Goal: Information Seeking & Learning: Learn about a topic

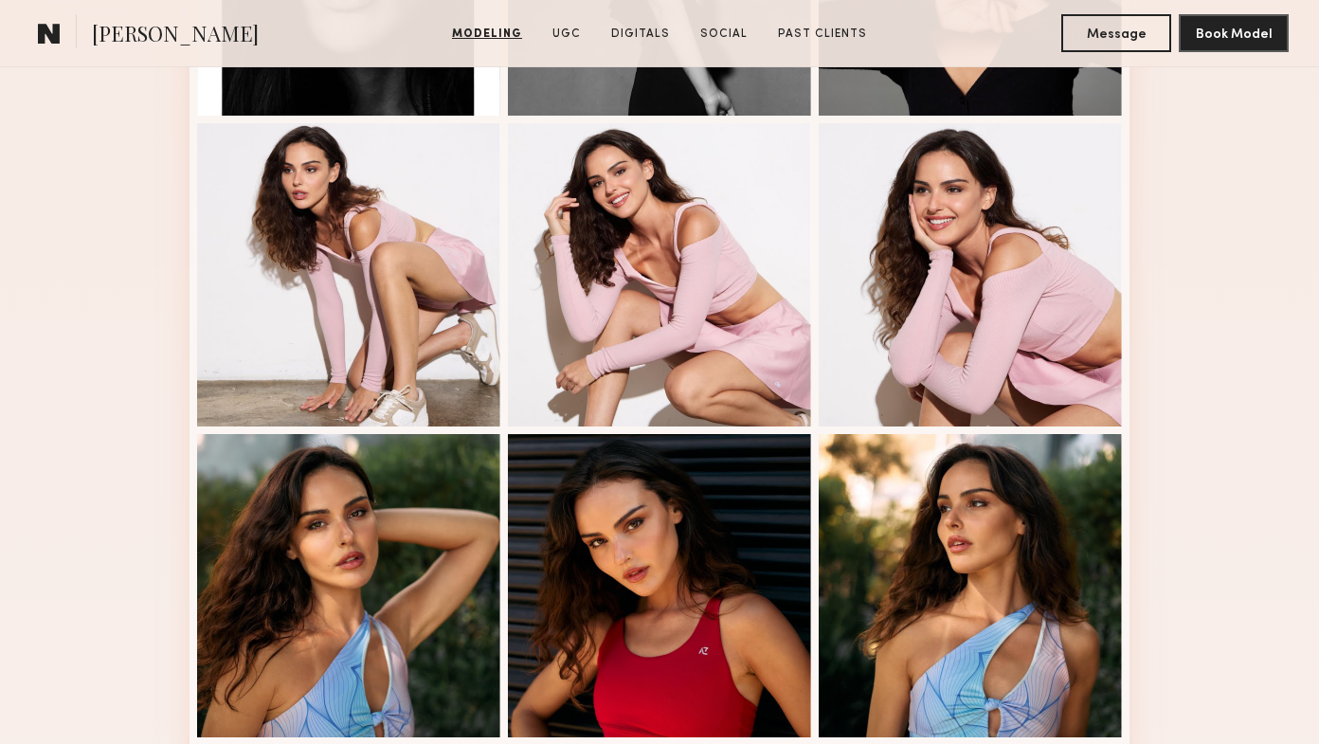
scroll to position [768, 0]
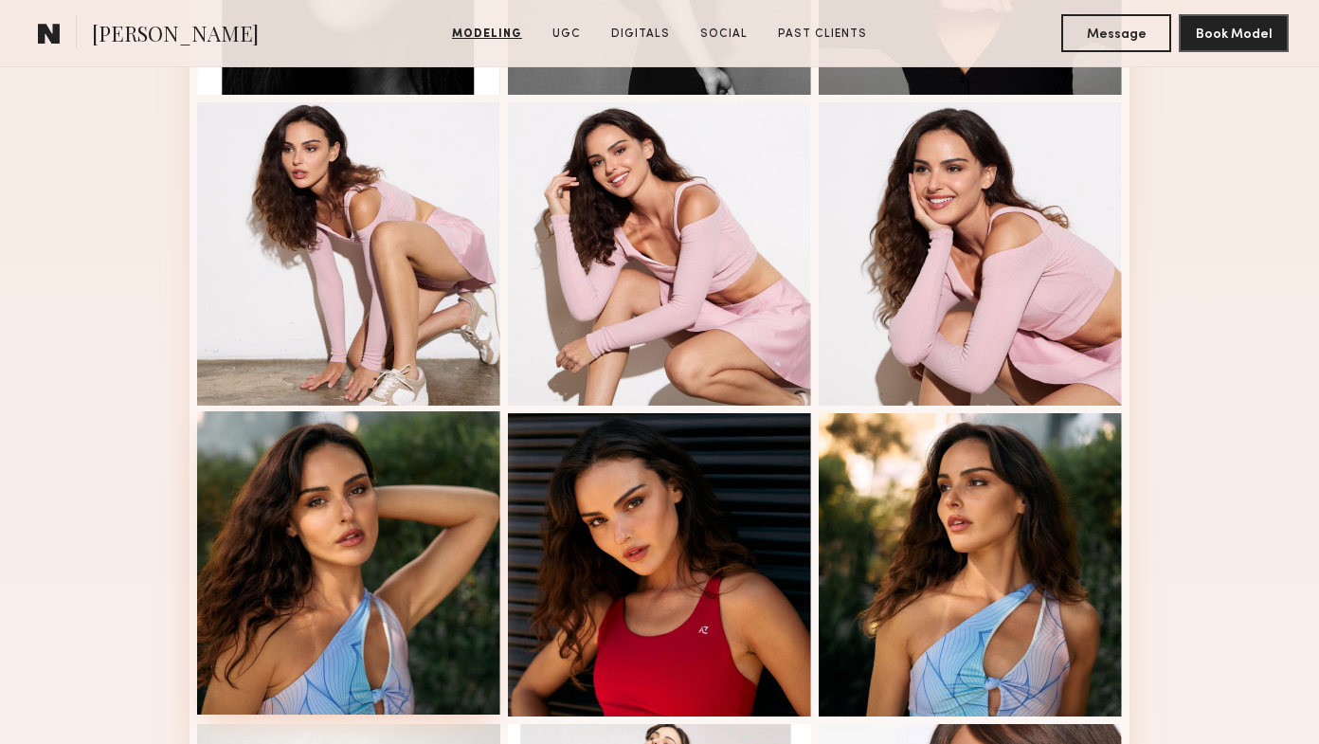
click at [381, 581] on div at bounding box center [348, 562] width 303 height 303
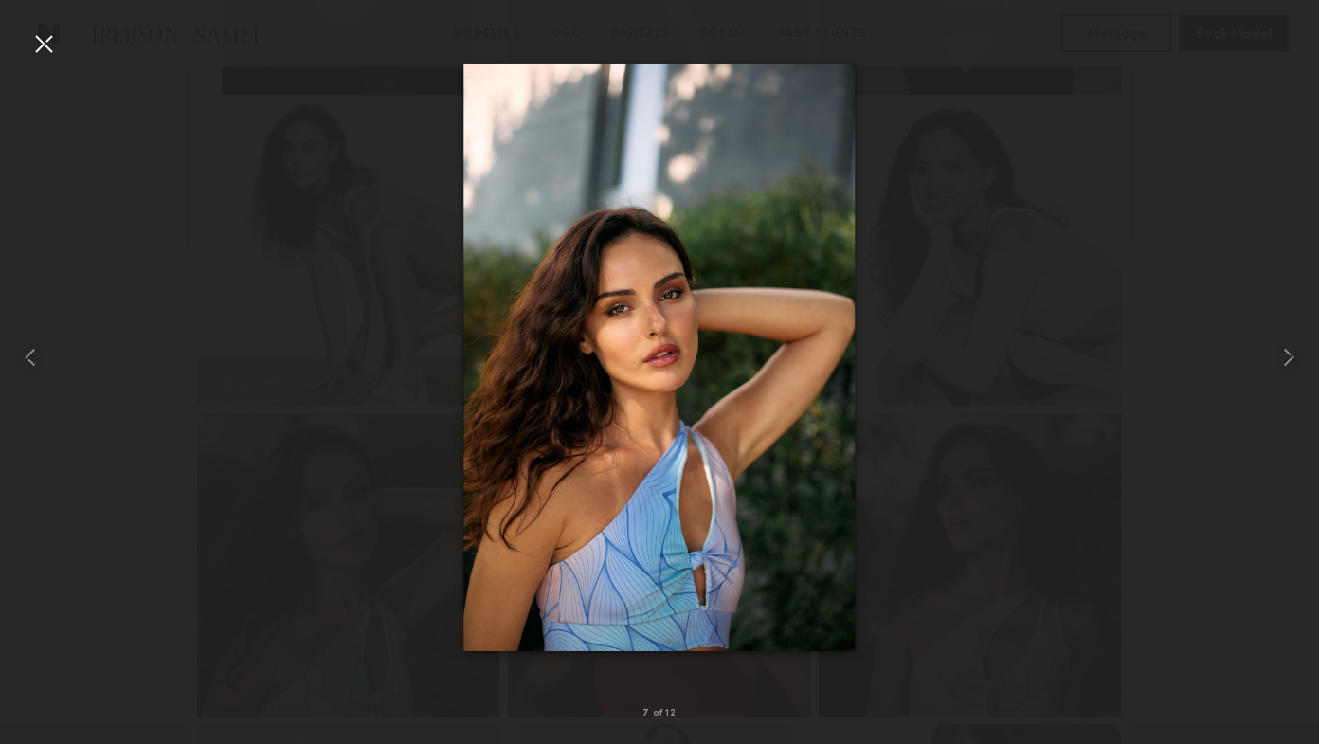
click at [672, 353] on img at bounding box center [658, 356] width 391 height 587
click at [1291, 355] on common-icon at bounding box center [1288, 357] width 30 height 30
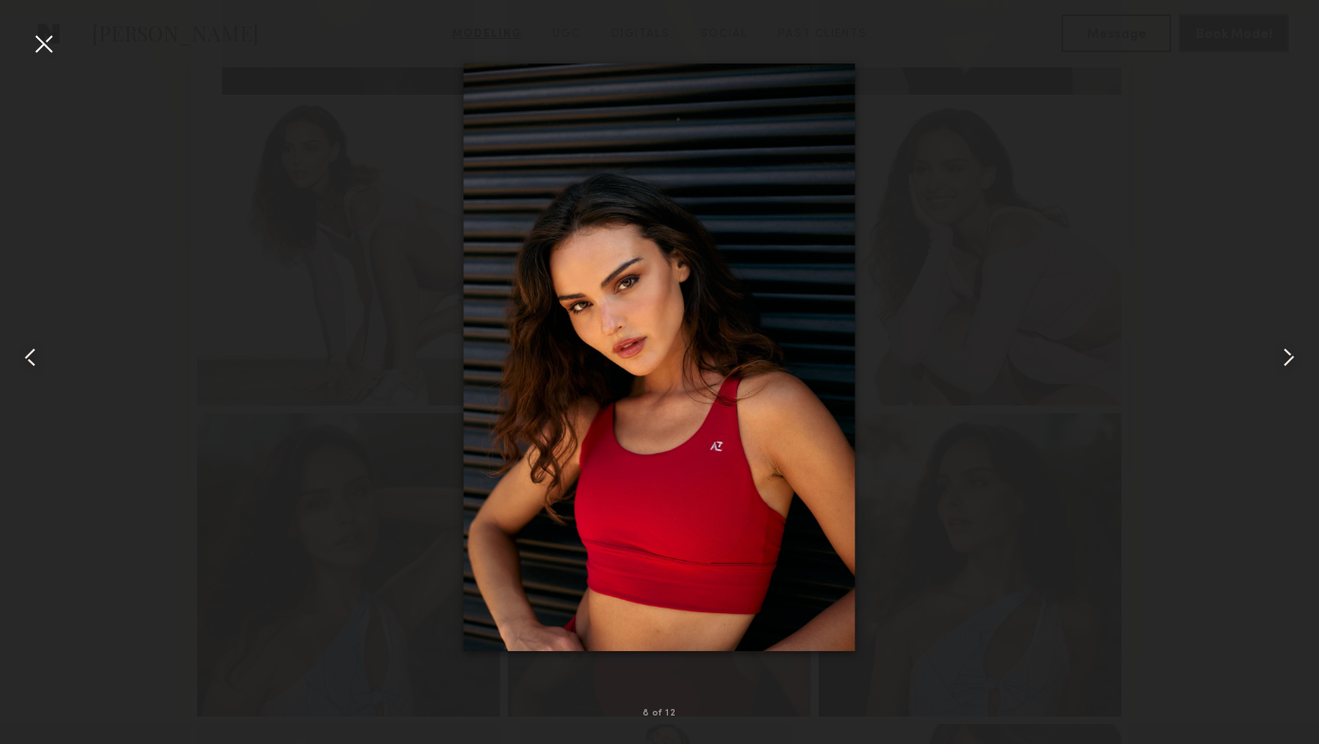
click at [1291, 355] on common-icon at bounding box center [1288, 357] width 30 height 30
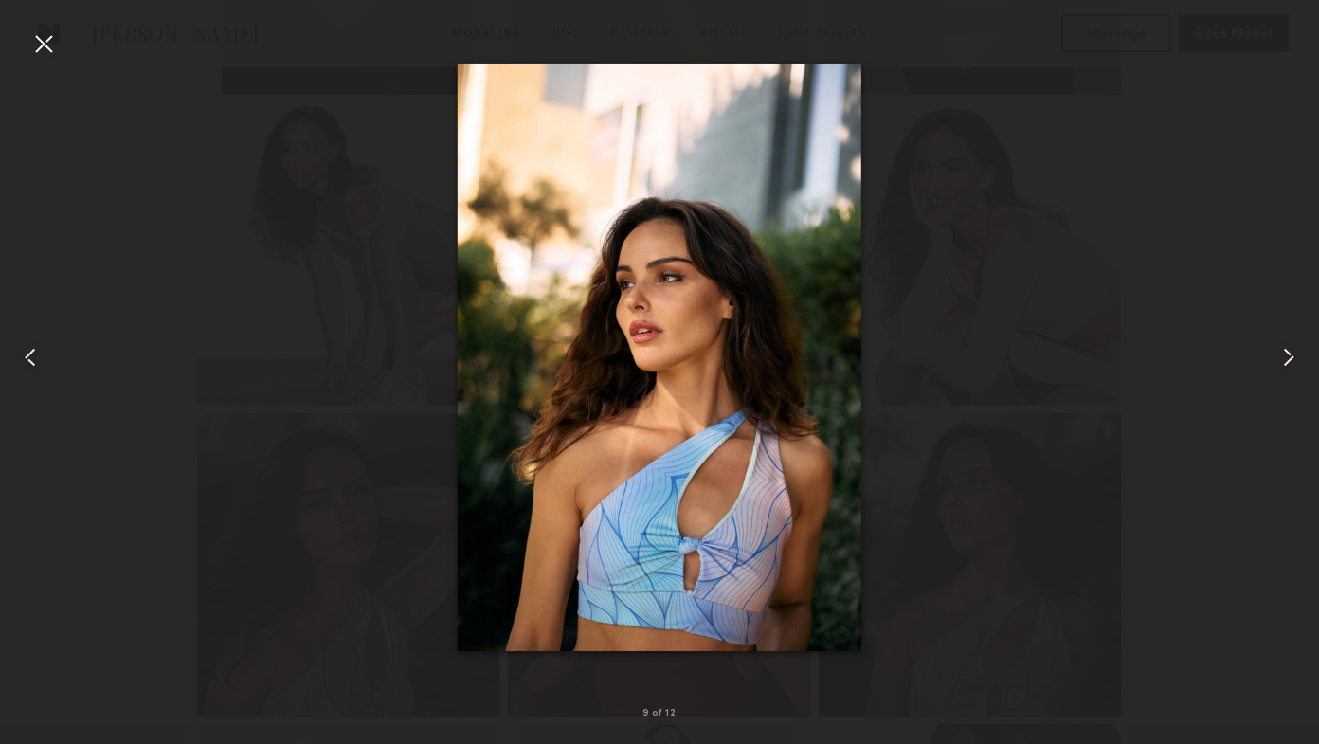
click at [1291, 355] on common-icon at bounding box center [1288, 357] width 30 height 30
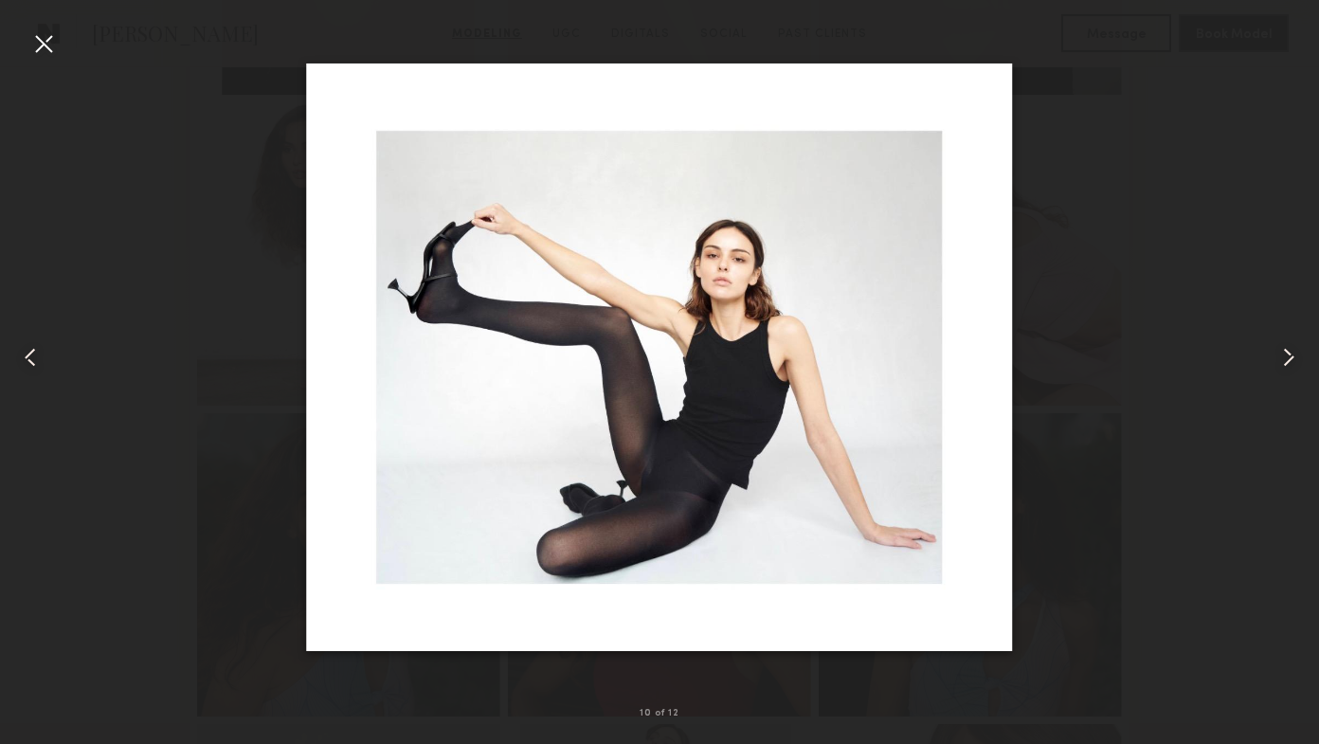
click at [1291, 354] on common-icon at bounding box center [1288, 357] width 30 height 30
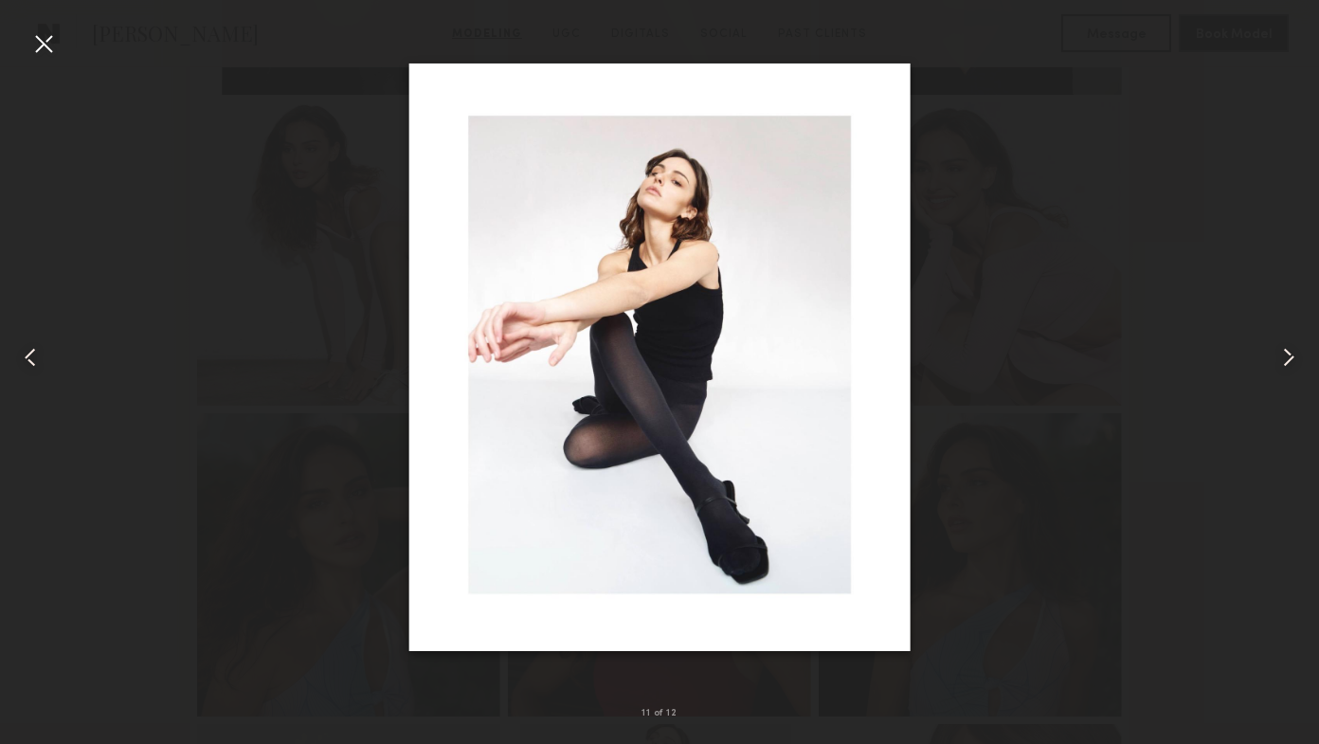
click at [1291, 354] on common-icon at bounding box center [1288, 357] width 30 height 30
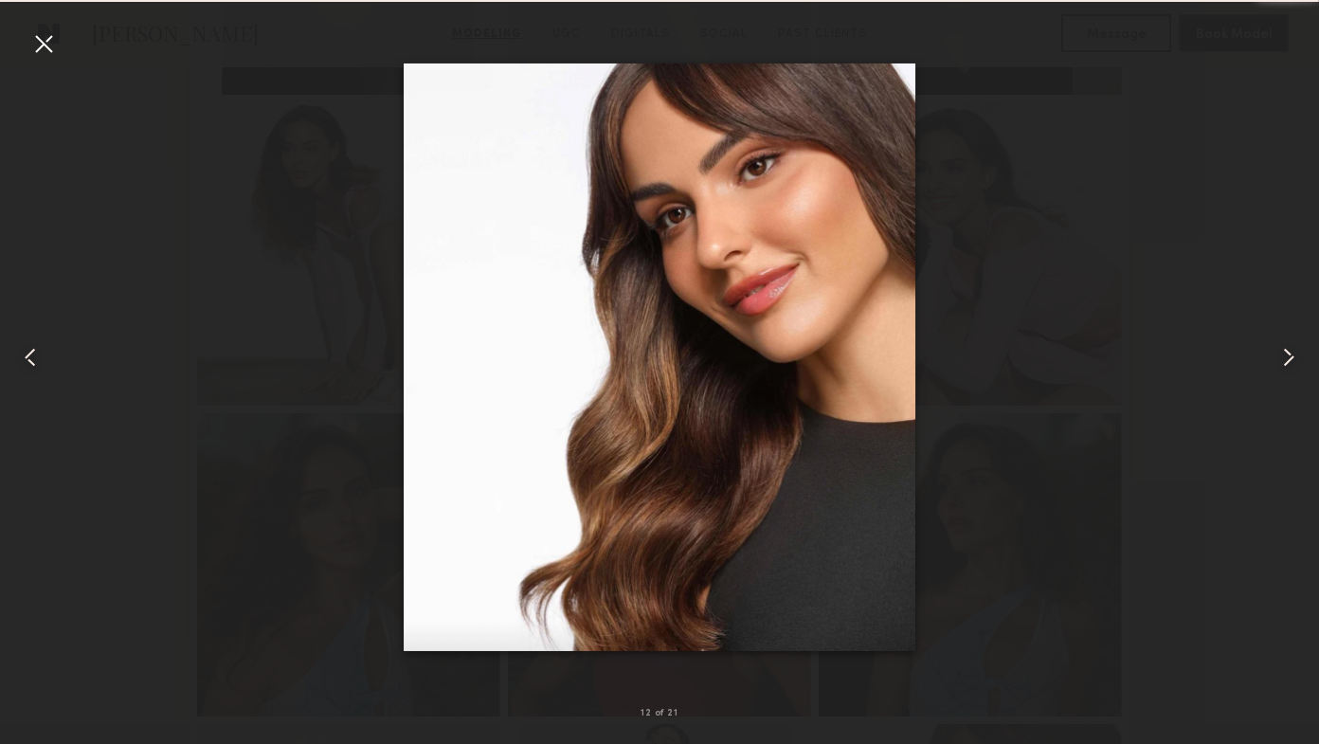
click at [1291, 354] on common-icon at bounding box center [1288, 357] width 30 height 30
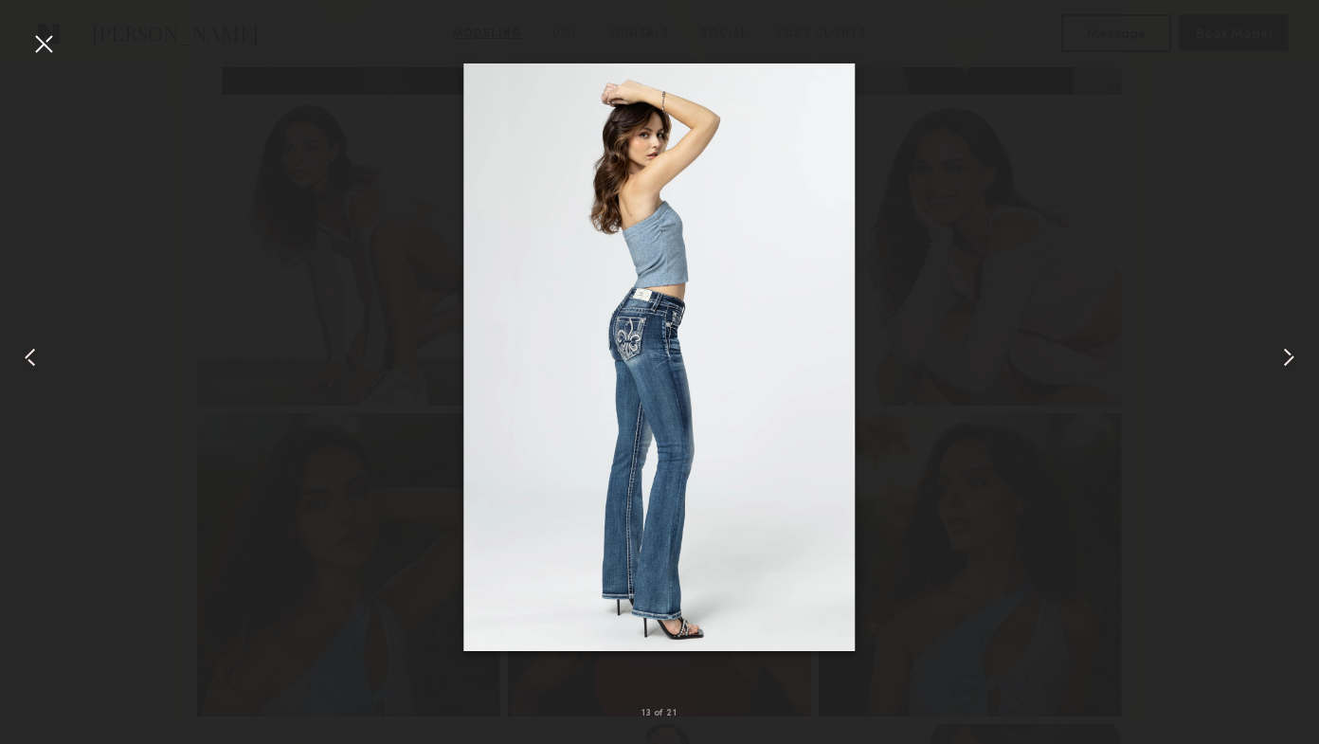
click at [1291, 354] on common-icon at bounding box center [1288, 357] width 30 height 30
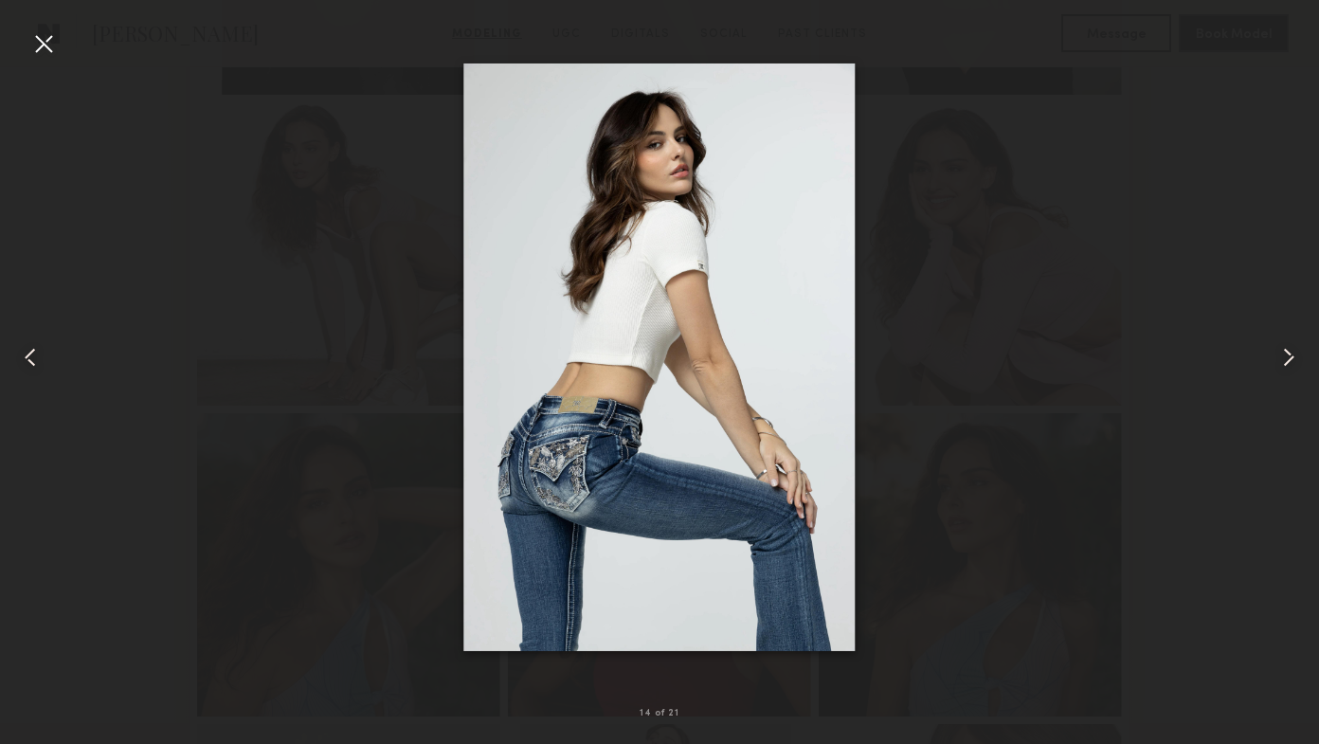
click at [1291, 354] on common-icon at bounding box center [1288, 357] width 30 height 30
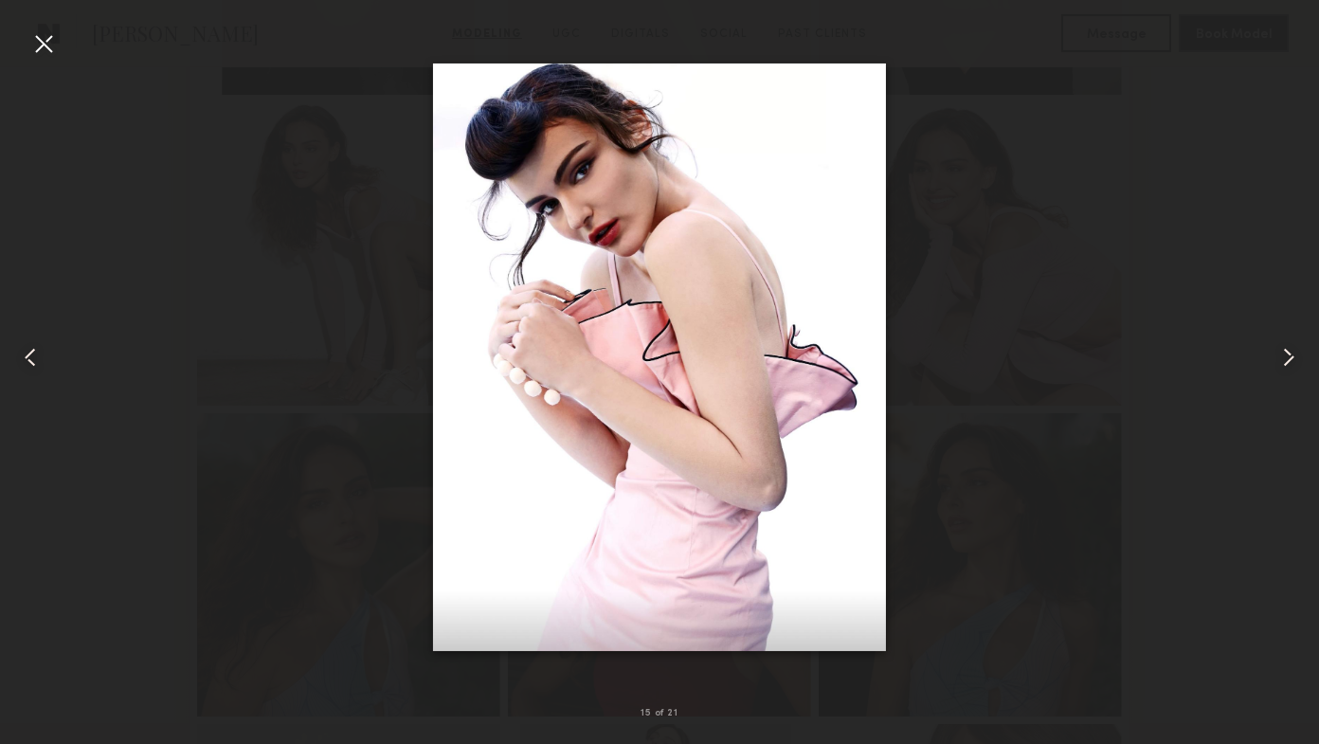
click at [1291, 354] on common-icon at bounding box center [1288, 357] width 30 height 30
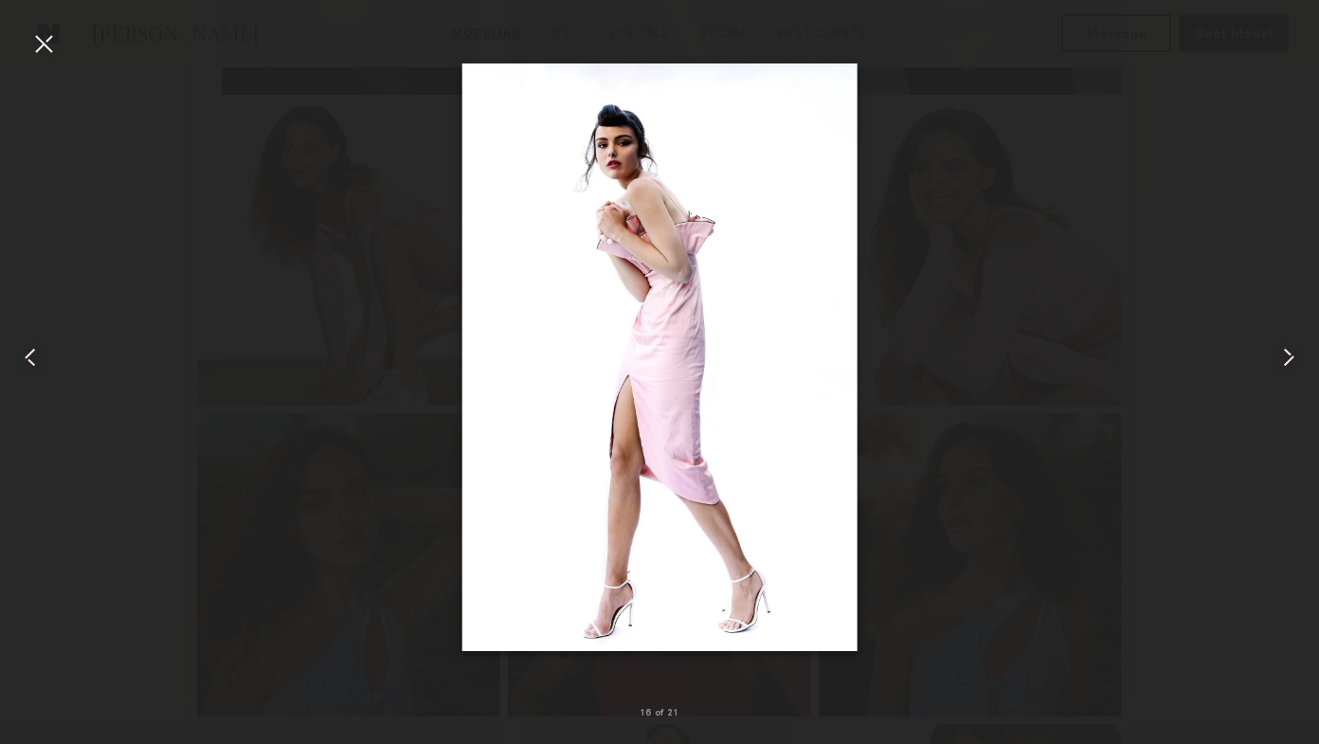
click at [1291, 354] on common-icon at bounding box center [1288, 357] width 30 height 30
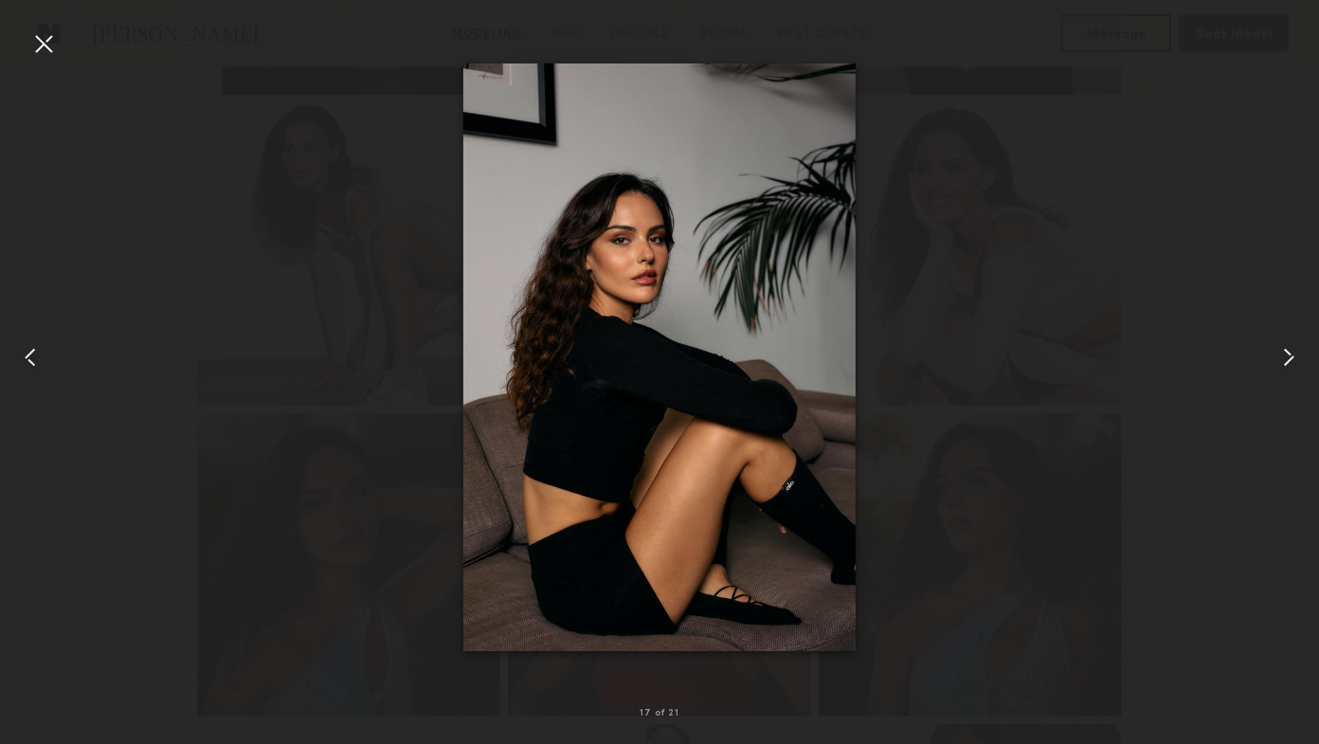
click at [19, 365] on common-icon at bounding box center [30, 357] width 30 height 30
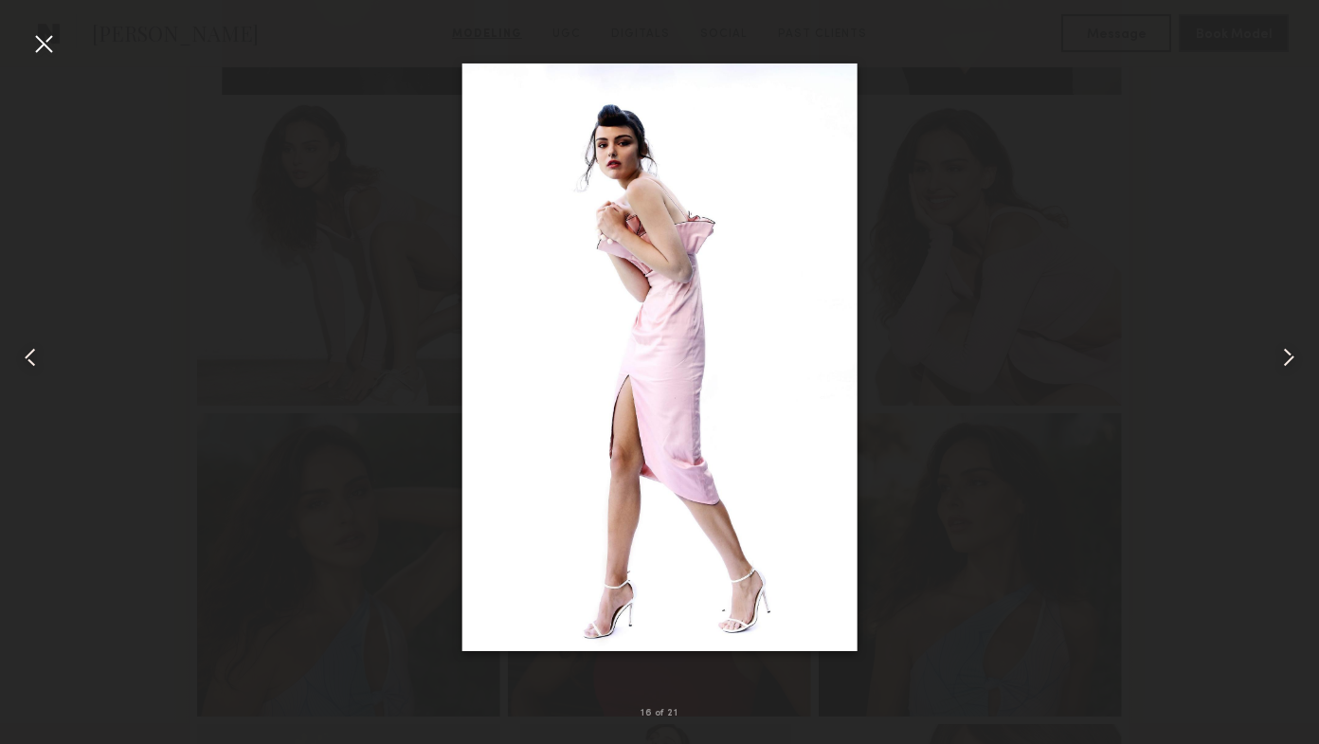
click at [21, 365] on common-icon at bounding box center [30, 357] width 30 height 30
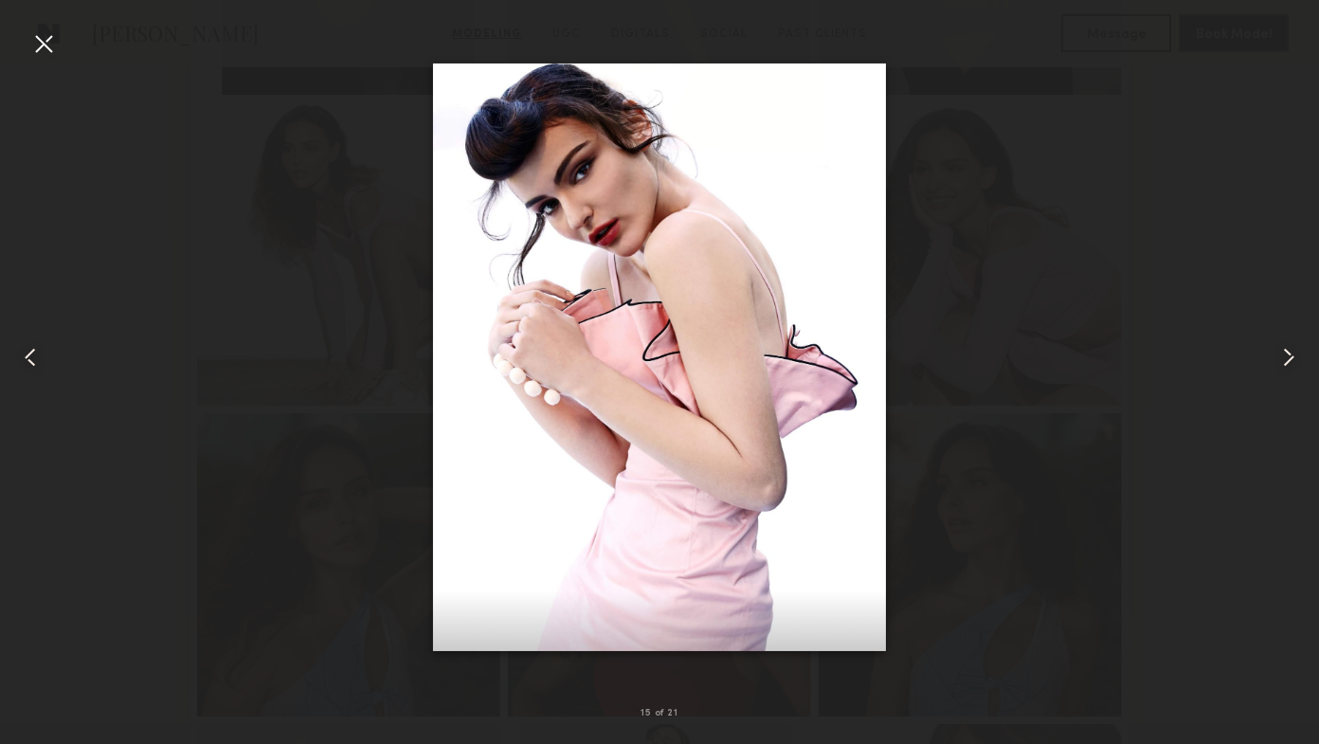
click at [22, 365] on common-icon at bounding box center [30, 357] width 30 height 30
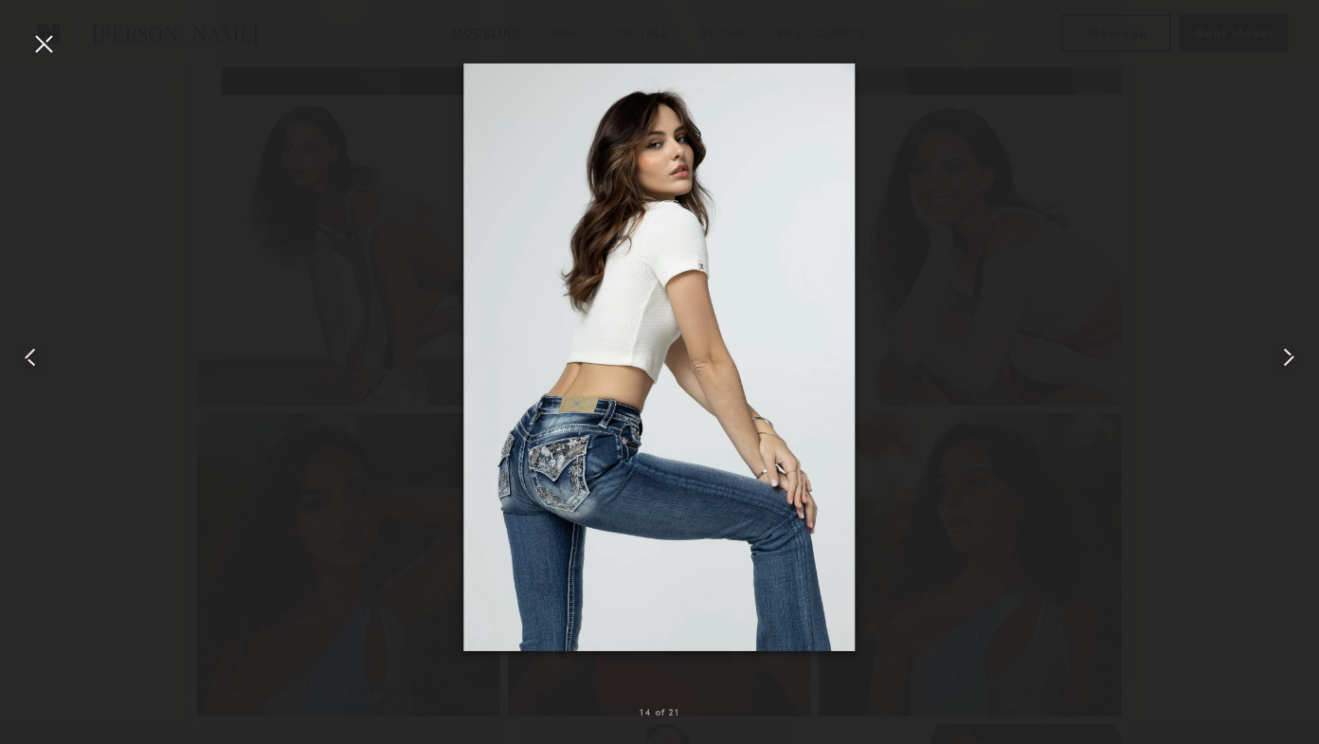
click at [22, 365] on common-icon at bounding box center [30, 357] width 30 height 30
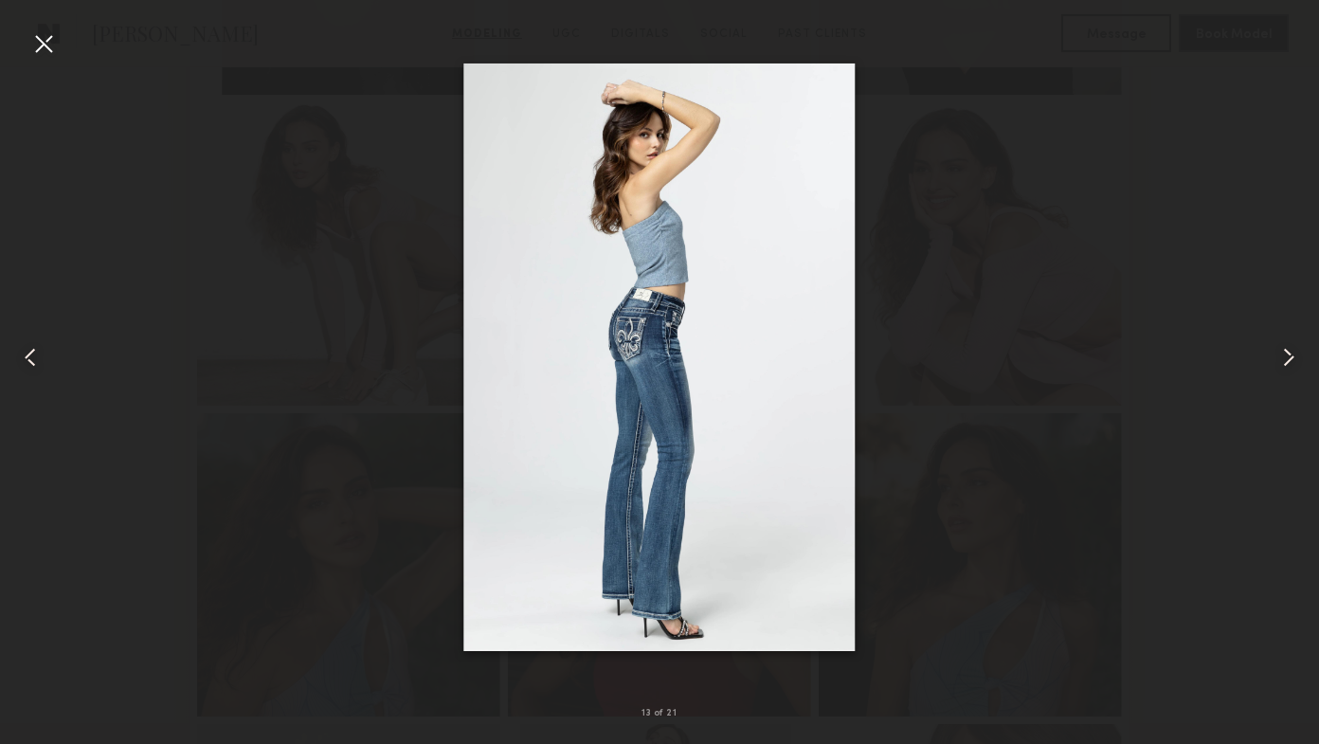
click at [22, 365] on common-icon at bounding box center [30, 357] width 30 height 30
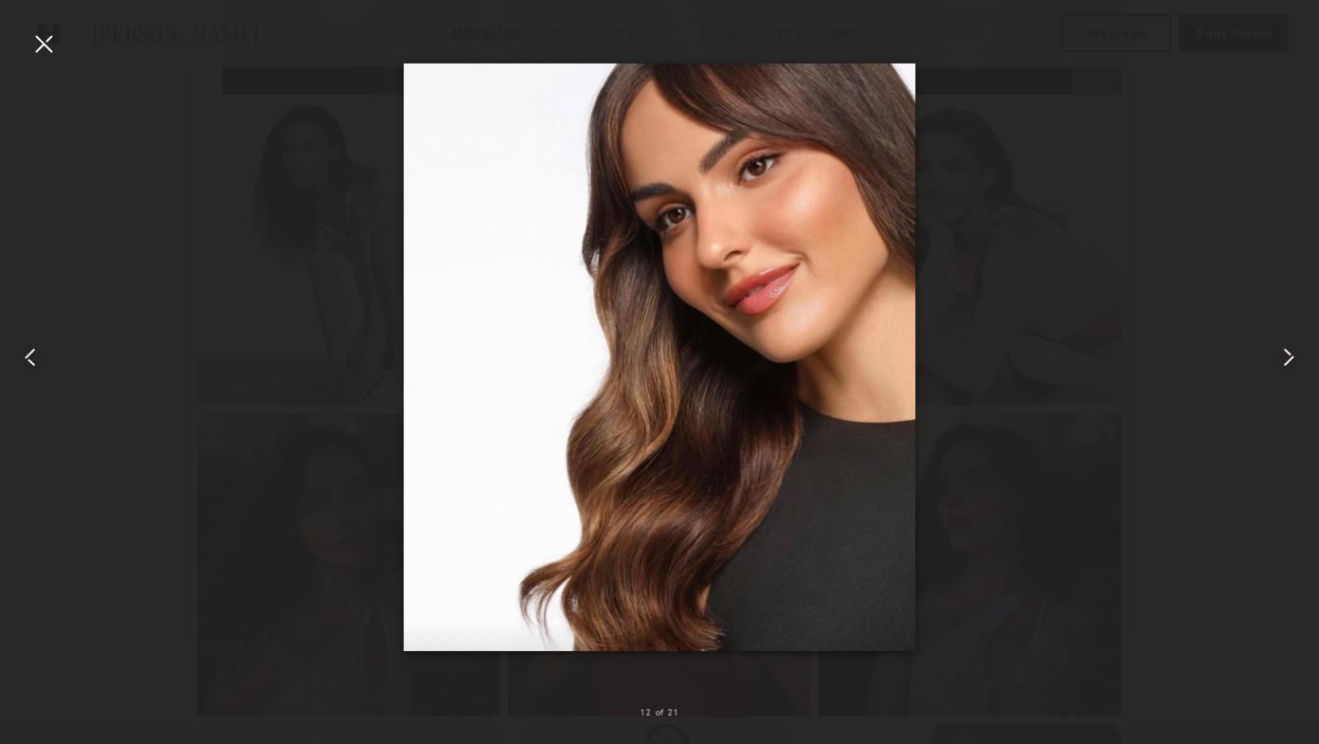
click at [22, 365] on common-icon at bounding box center [30, 357] width 30 height 30
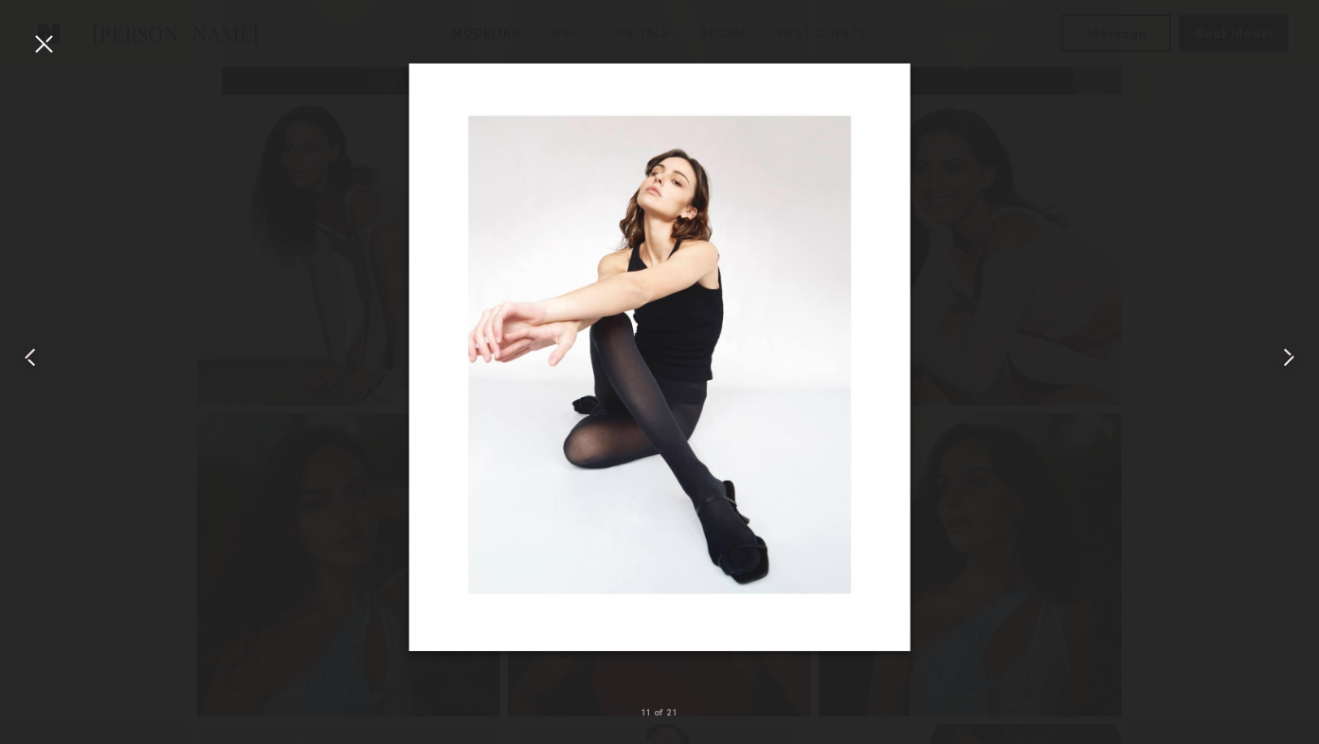
click at [22, 365] on common-icon at bounding box center [30, 357] width 30 height 30
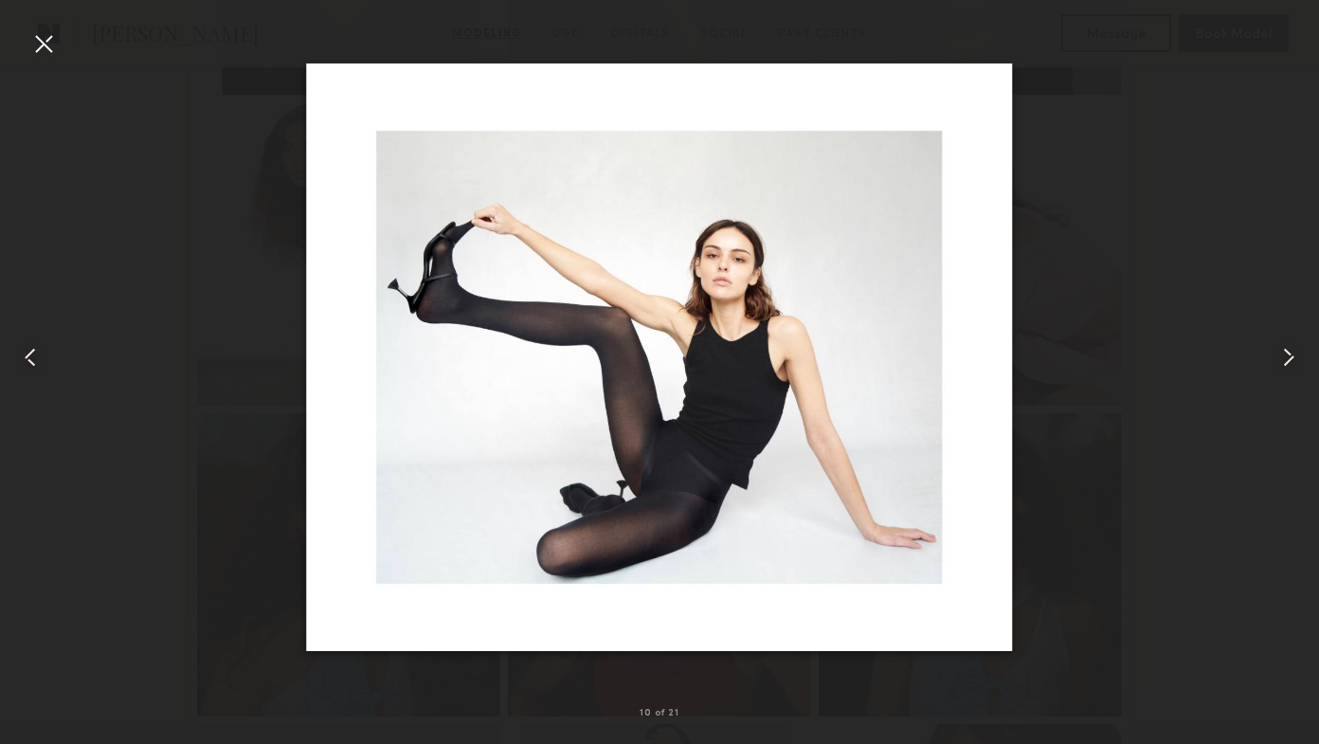
click at [22, 365] on common-icon at bounding box center [30, 357] width 30 height 30
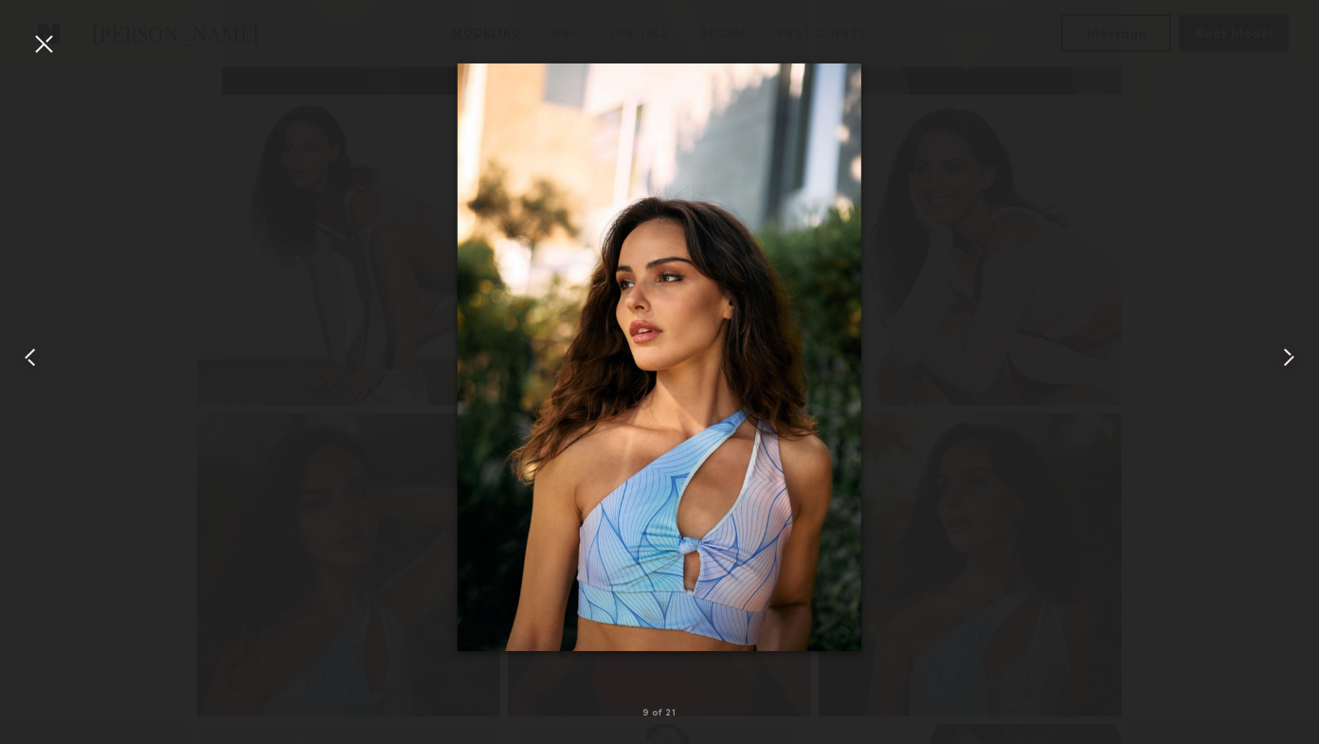
click at [22, 365] on common-icon at bounding box center [30, 357] width 30 height 30
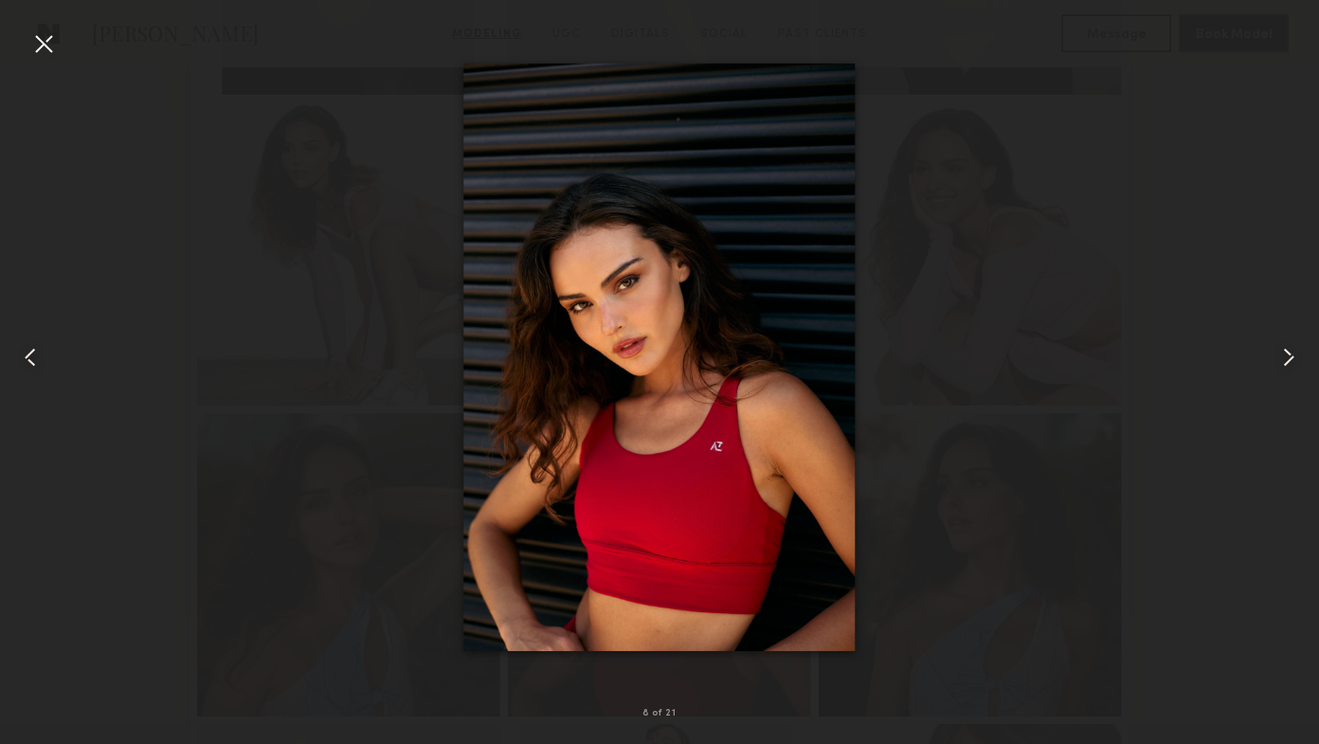
click at [22, 365] on common-icon at bounding box center [30, 357] width 30 height 30
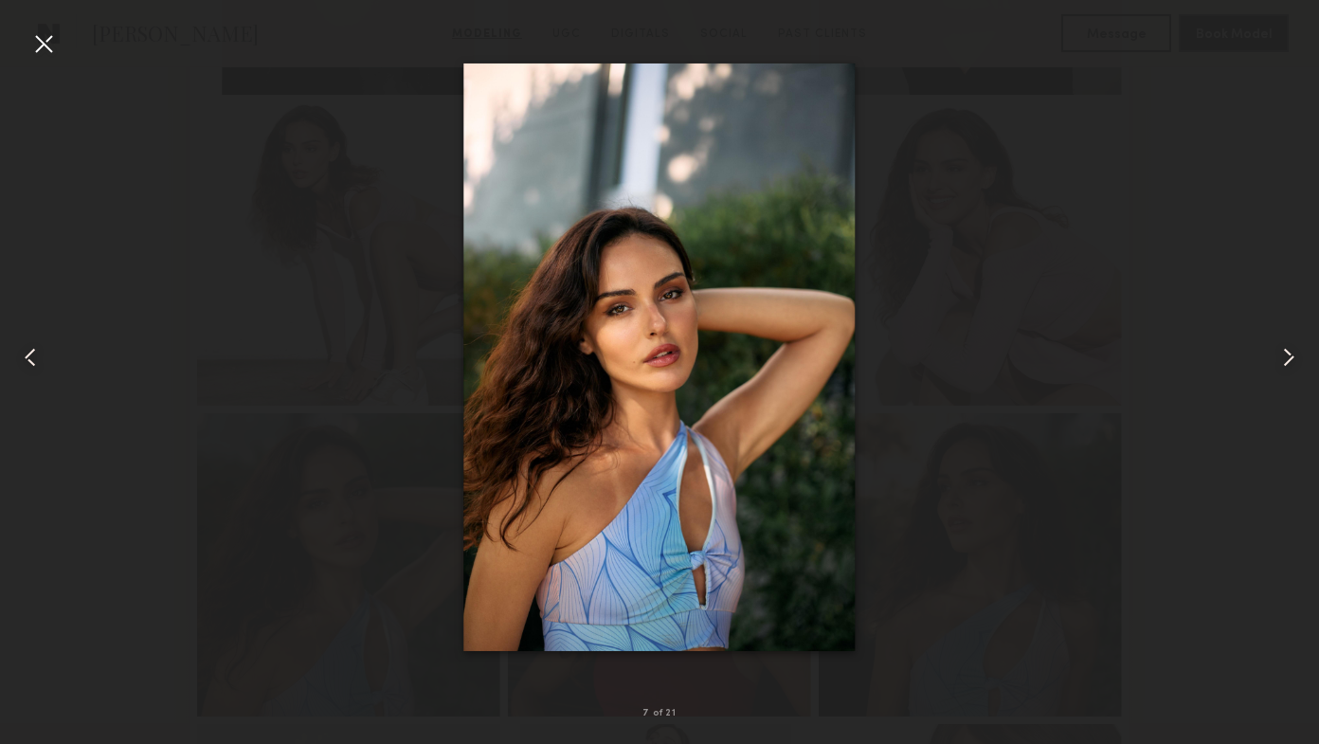
click at [22, 365] on common-icon at bounding box center [30, 357] width 30 height 30
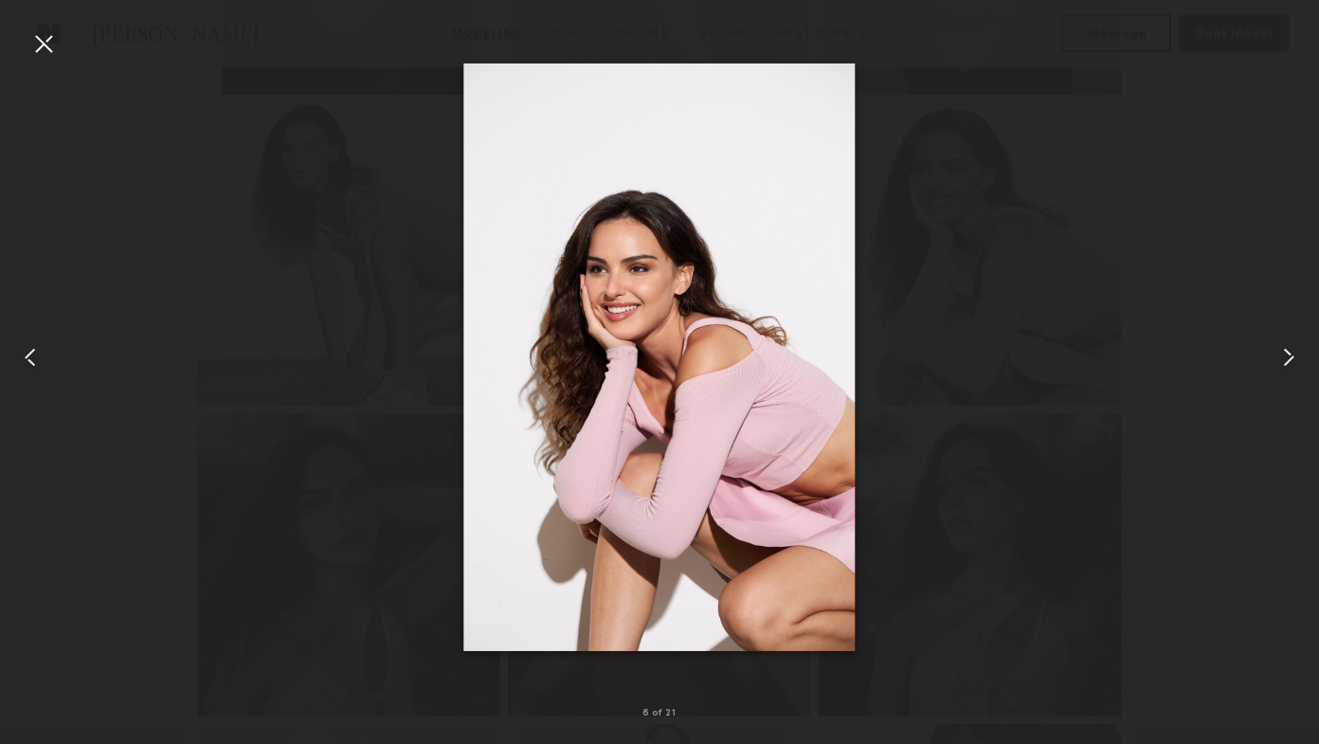
click at [22, 365] on common-icon at bounding box center [30, 357] width 30 height 30
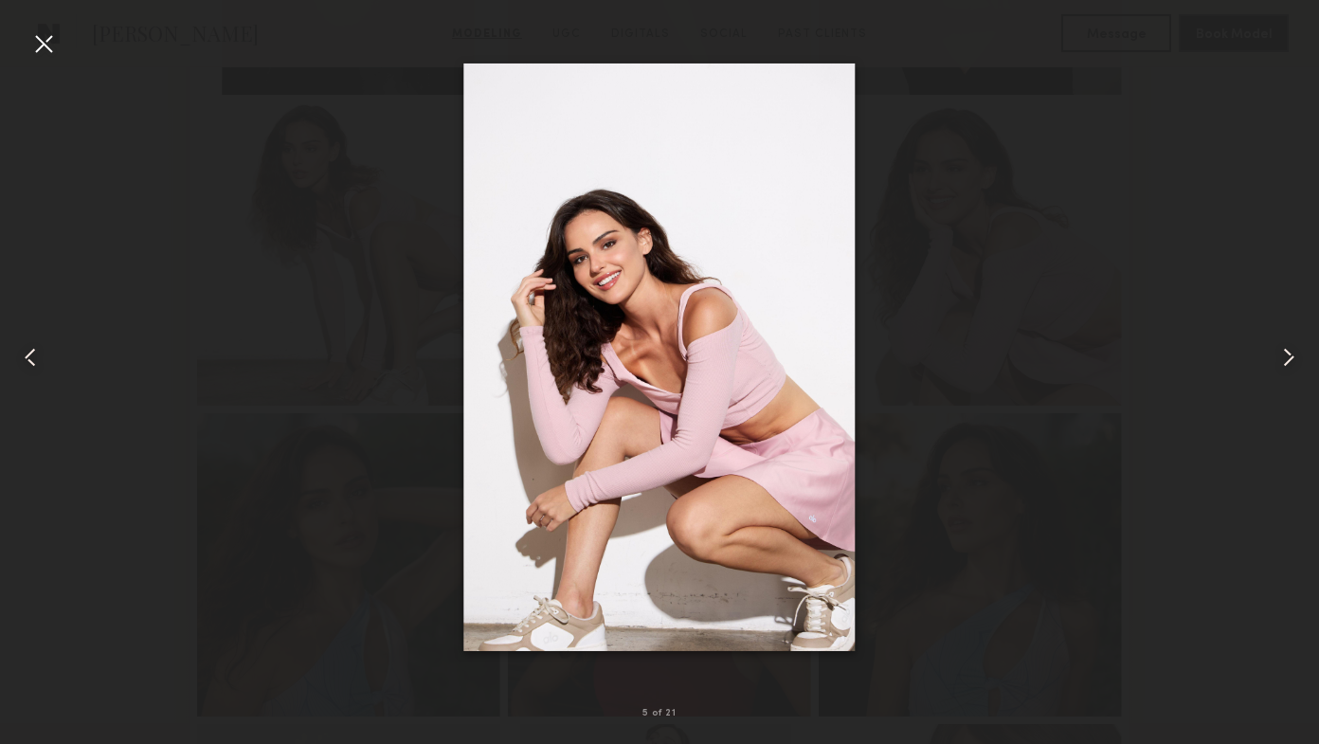
click at [22, 365] on common-icon at bounding box center [30, 357] width 30 height 30
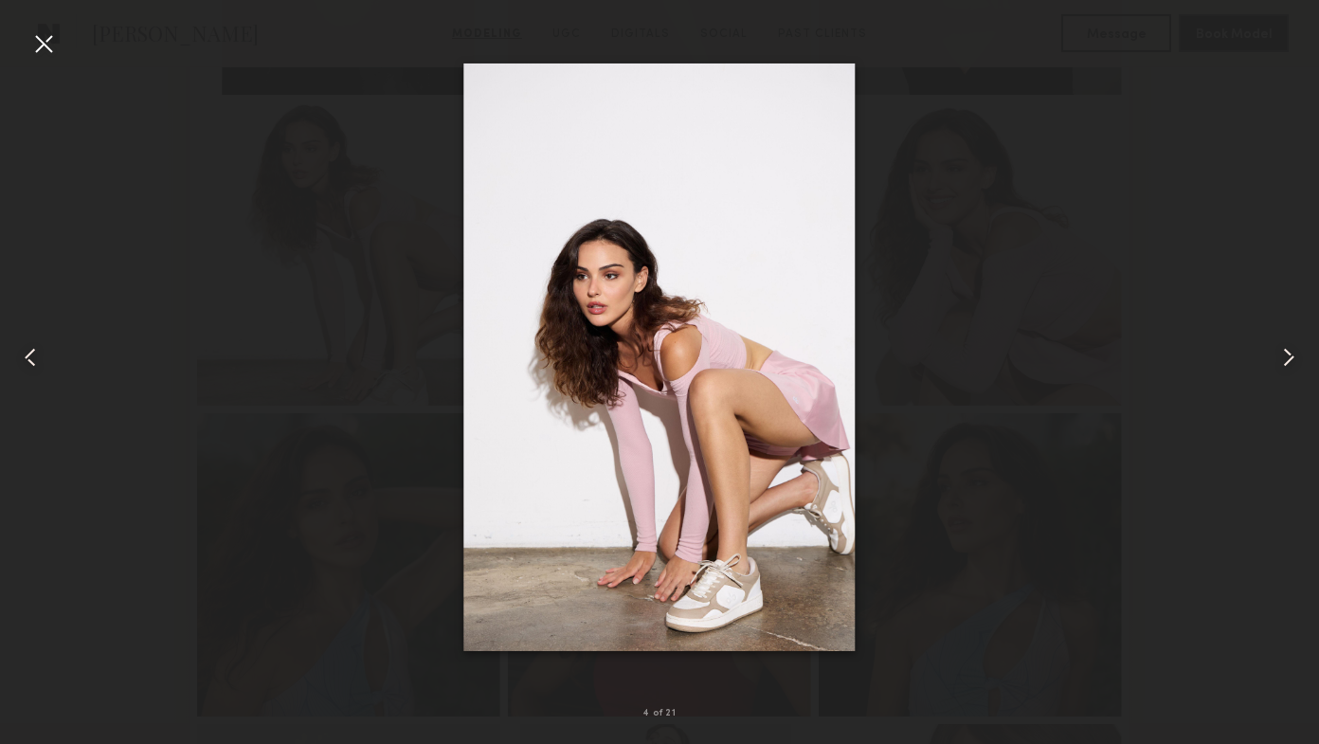
click at [38, 31] on div at bounding box center [43, 43] width 30 height 30
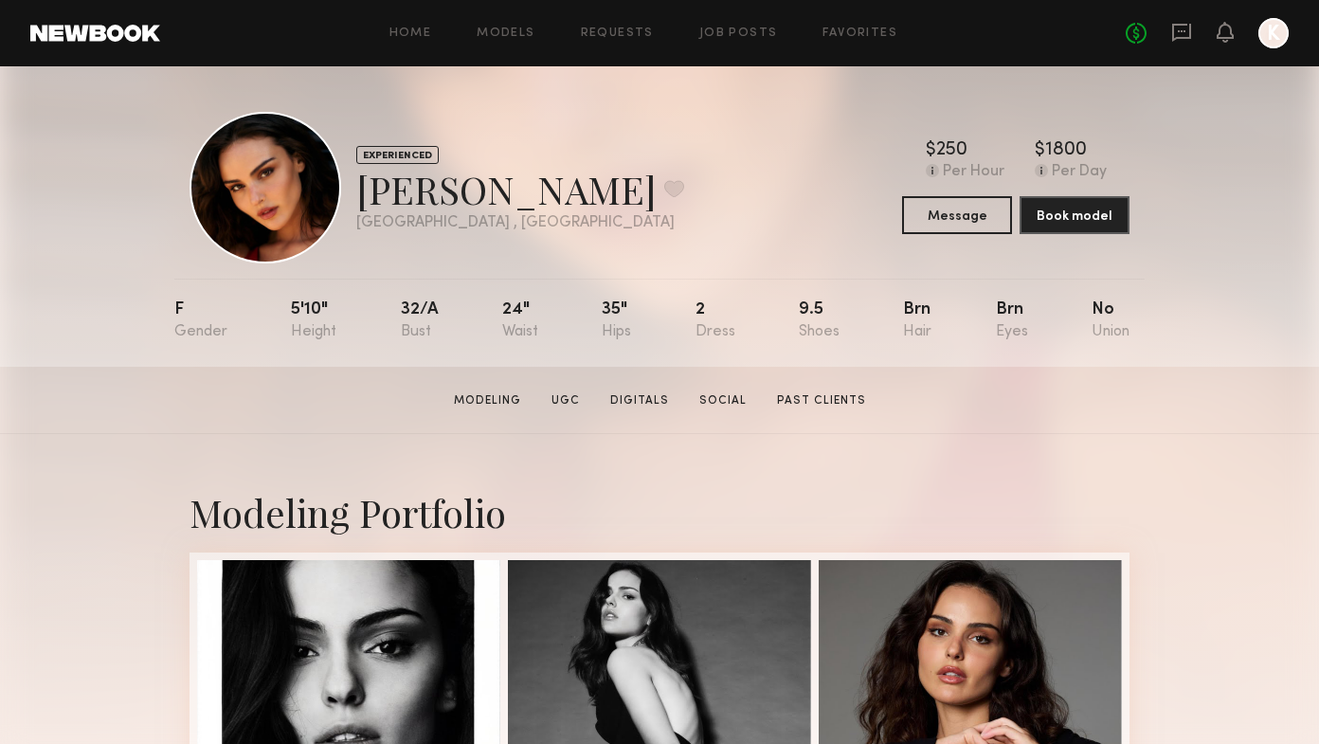
scroll to position [0, 0]
click at [715, 406] on link "Social" at bounding box center [723, 400] width 63 height 17
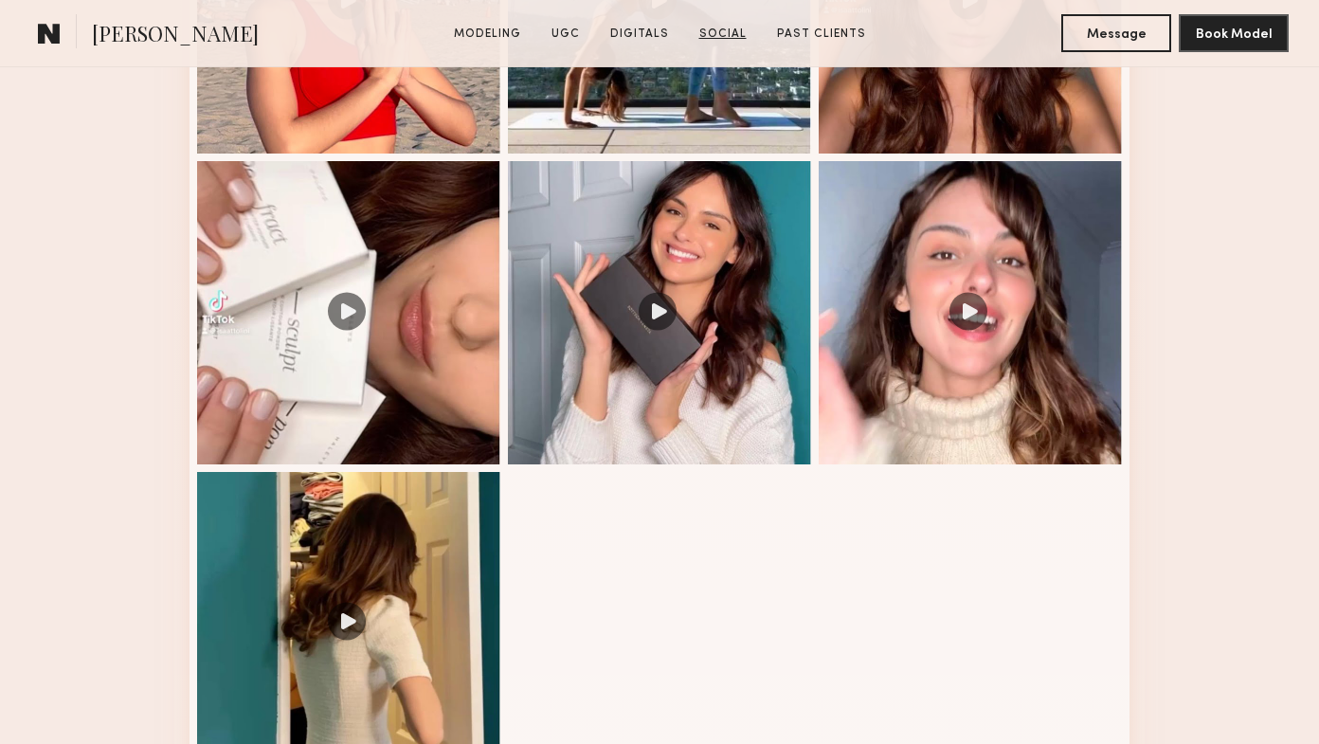
scroll to position [6009, 0]
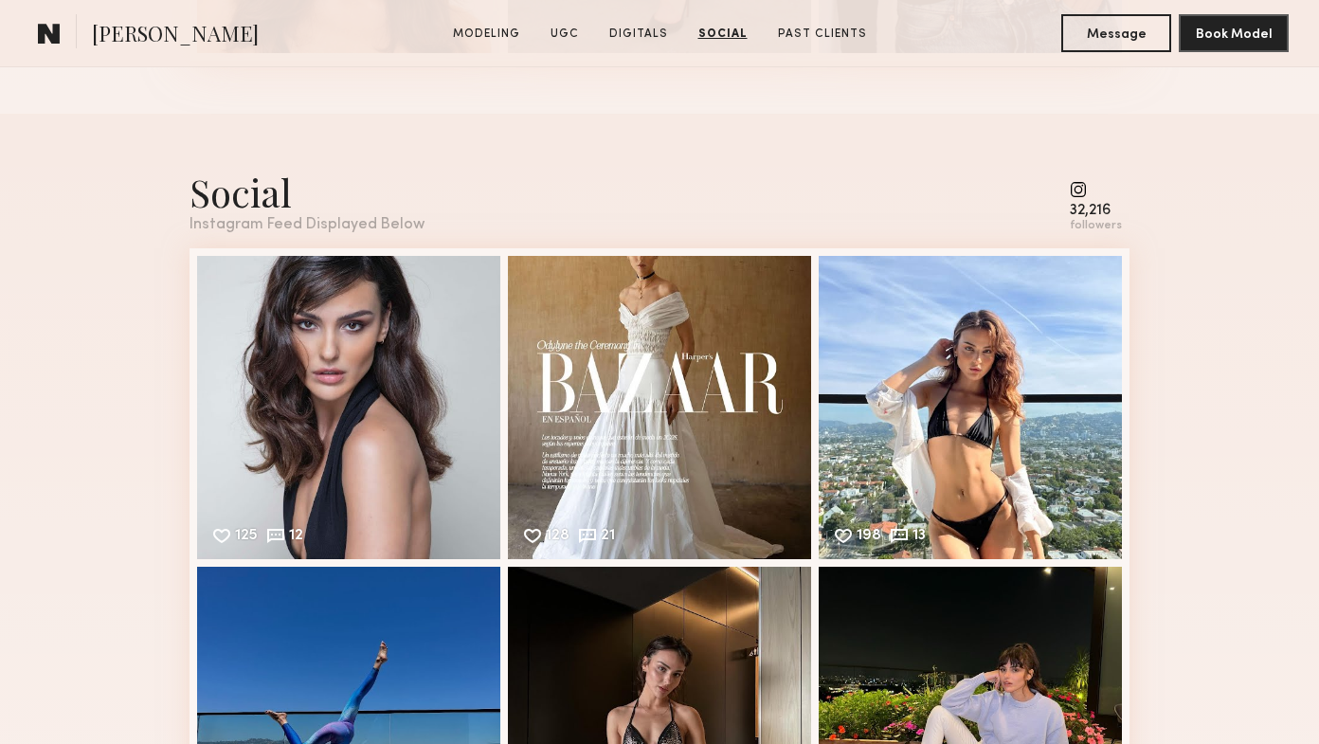
click at [1081, 193] on common-icon at bounding box center [1096, 189] width 52 height 17
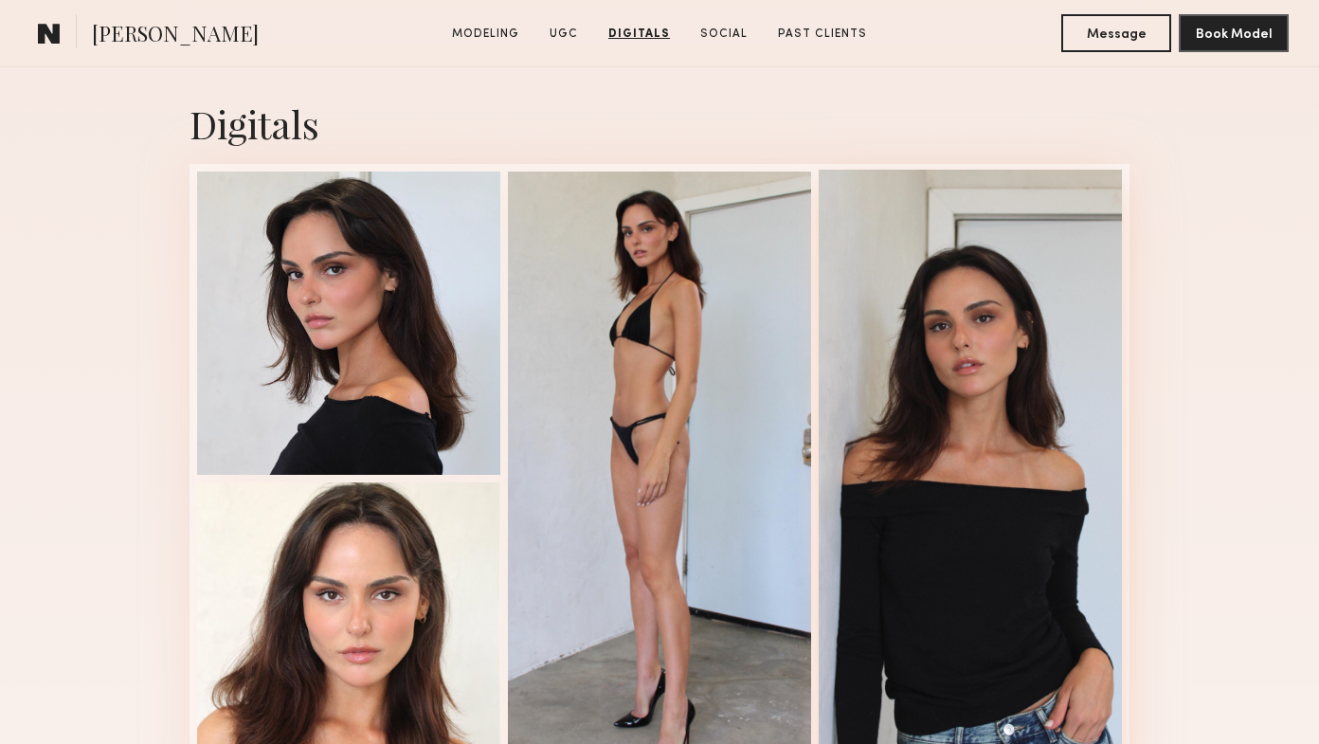
scroll to position [5263, 0]
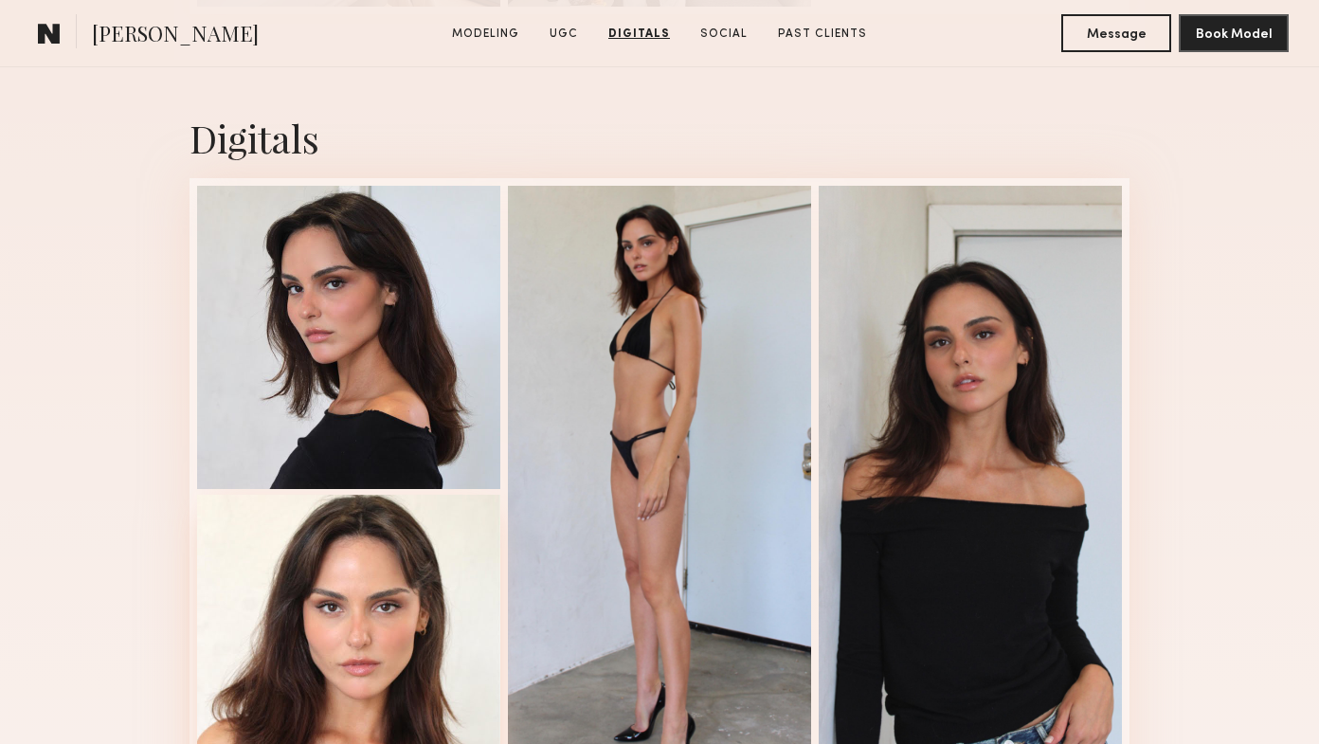
click at [412, 634] on div at bounding box center [348, 646] width 303 height 303
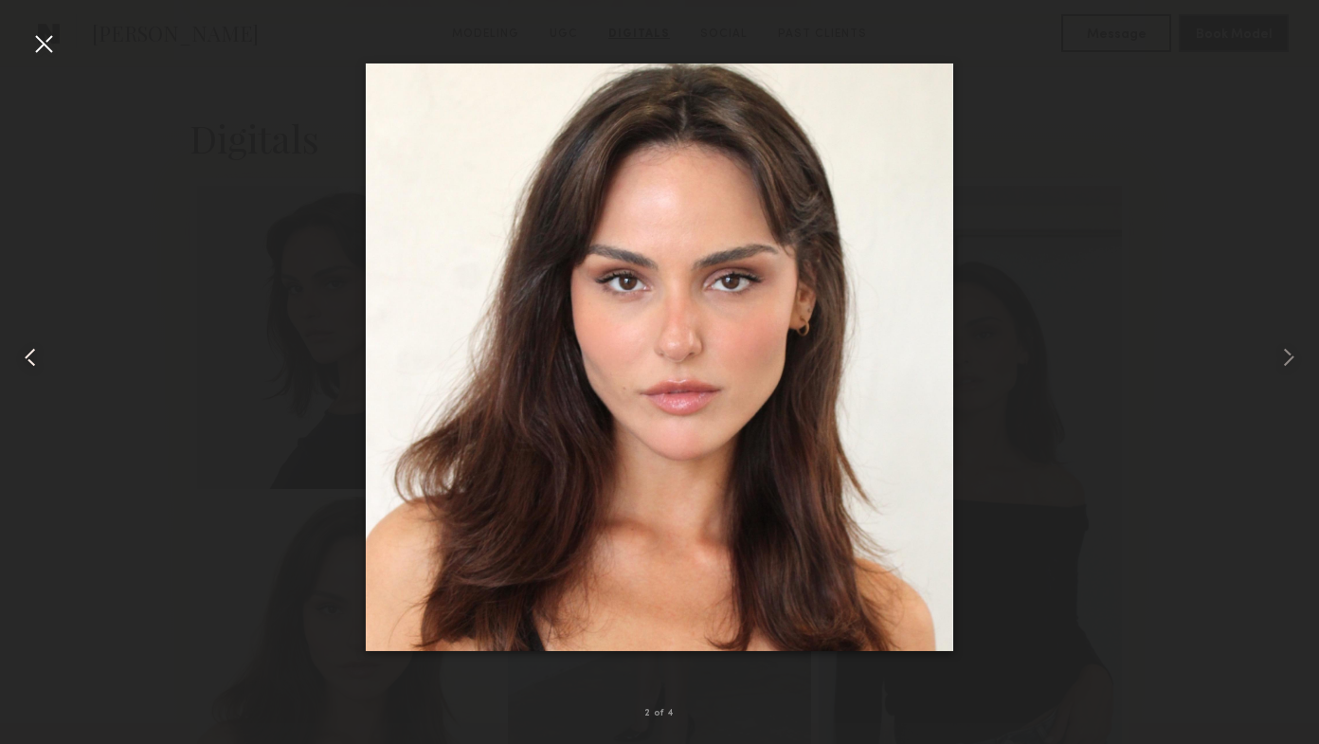
click at [33, 356] on common-icon at bounding box center [30, 357] width 30 height 30
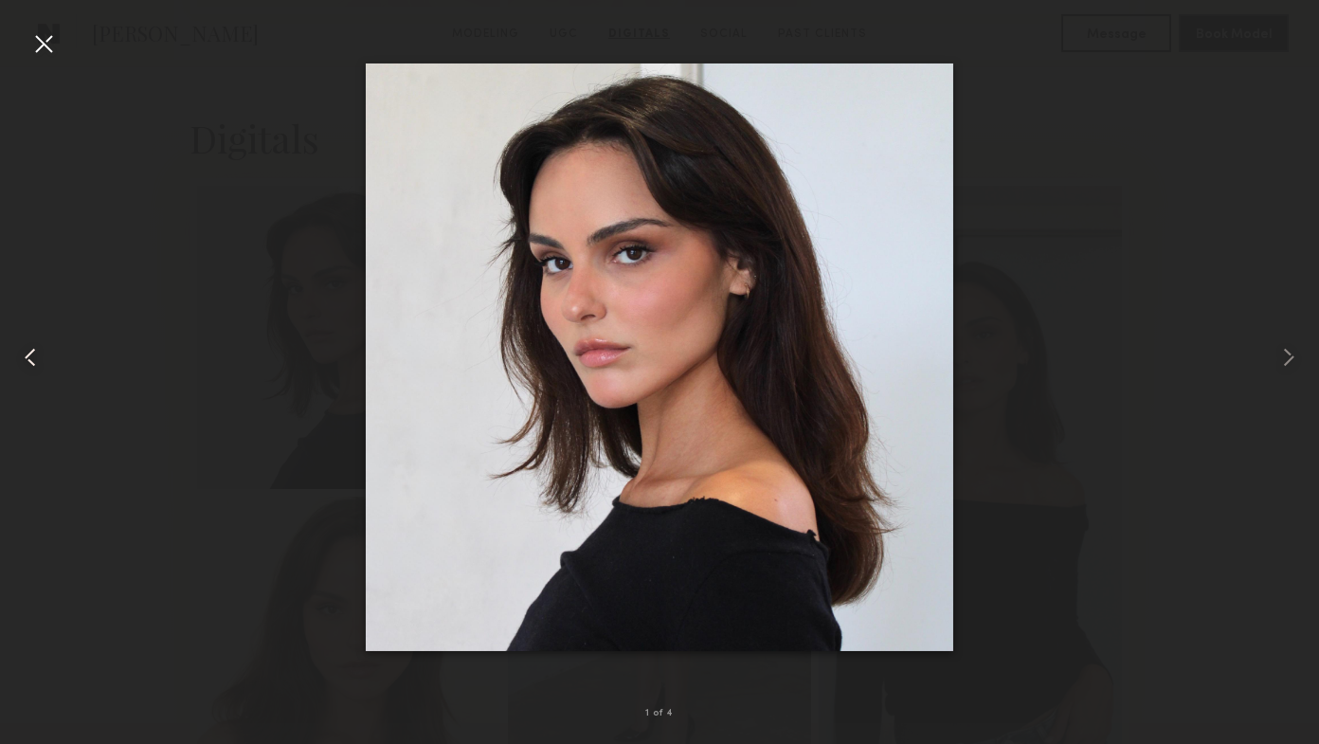
click at [33, 356] on common-icon at bounding box center [30, 357] width 30 height 30
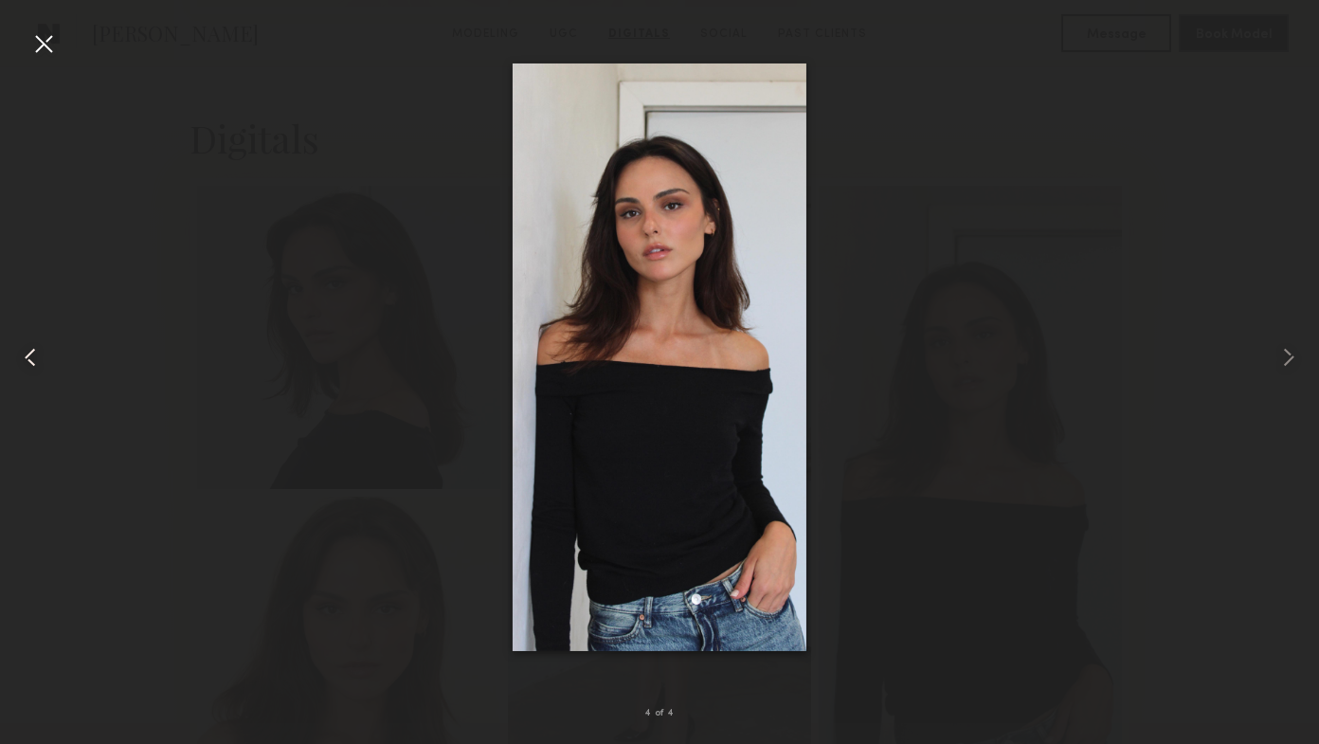
click at [33, 356] on common-icon at bounding box center [30, 357] width 30 height 30
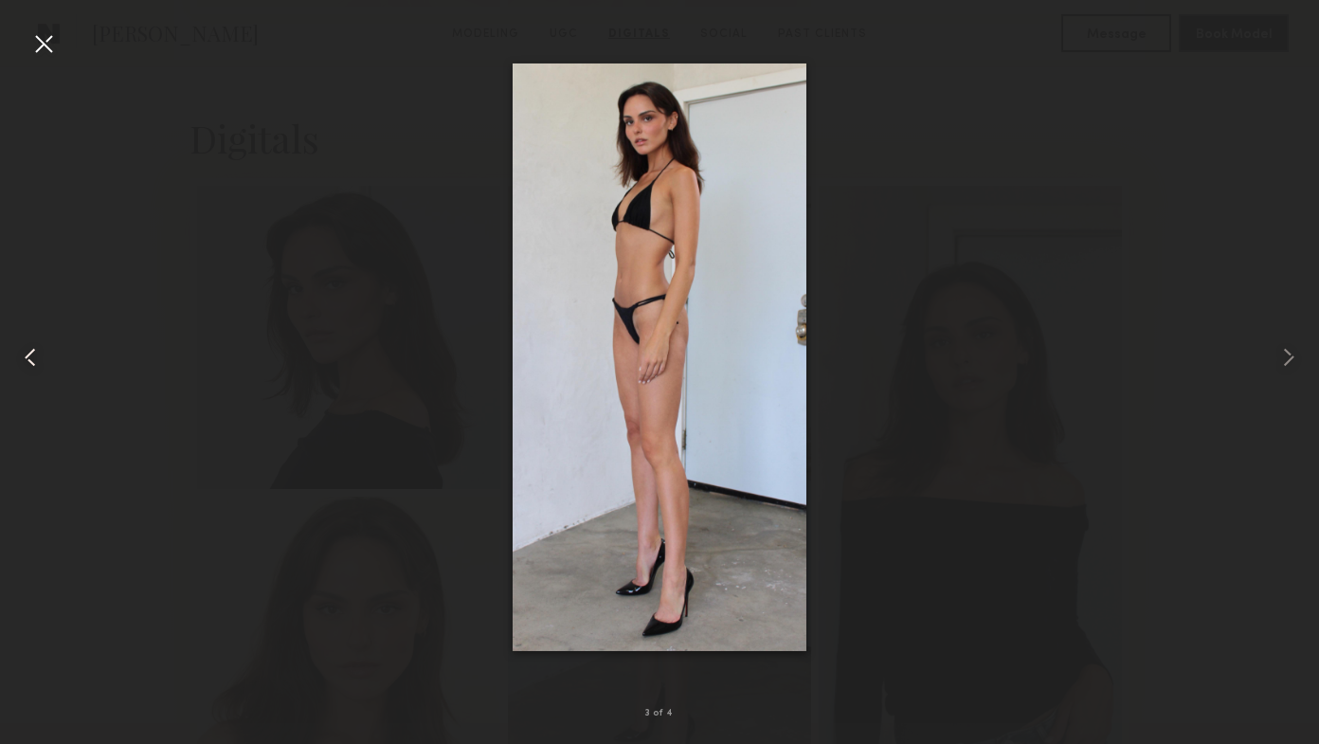
click at [33, 356] on common-icon at bounding box center [30, 357] width 30 height 30
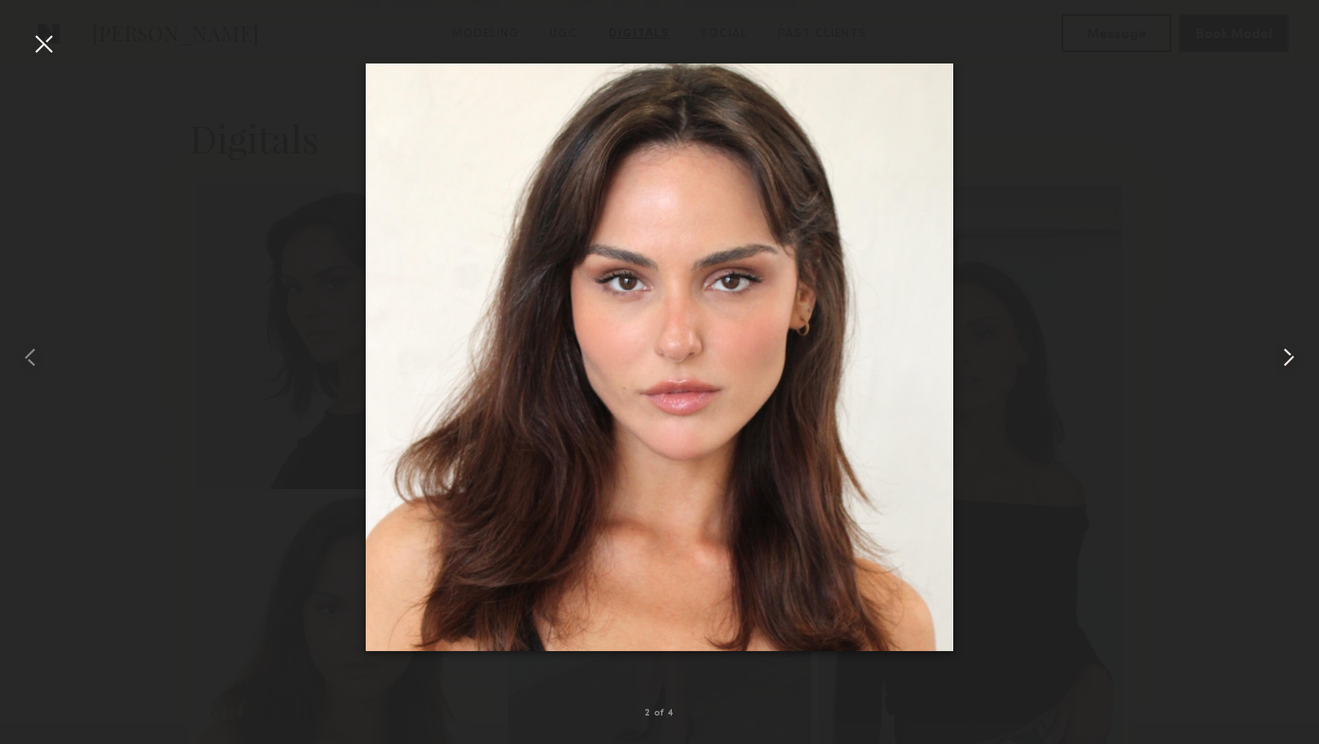
click at [1279, 354] on common-icon at bounding box center [1288, 357] width 30 height 30
